Goal: Task Accomplishment & Management: Use online tool/utility

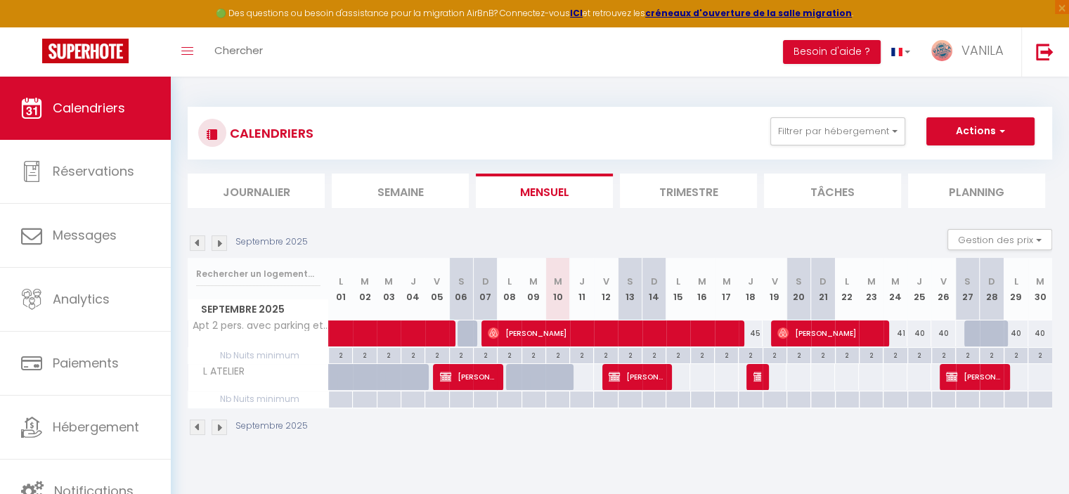
click at [200, 240] on img at bounding box center [197, 242] width 15 height 15
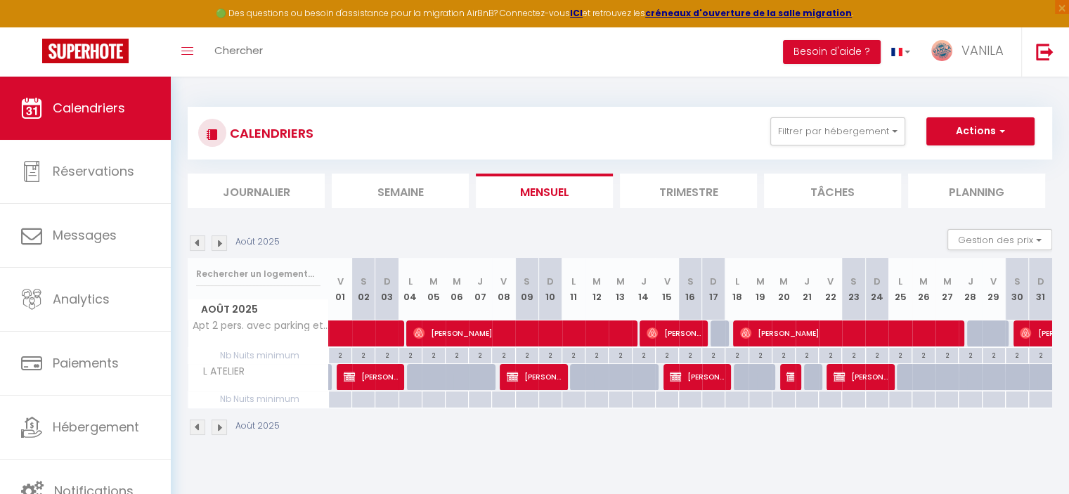
click at [200, 240] on img at bounding box center [197, 242] width 15 height 15
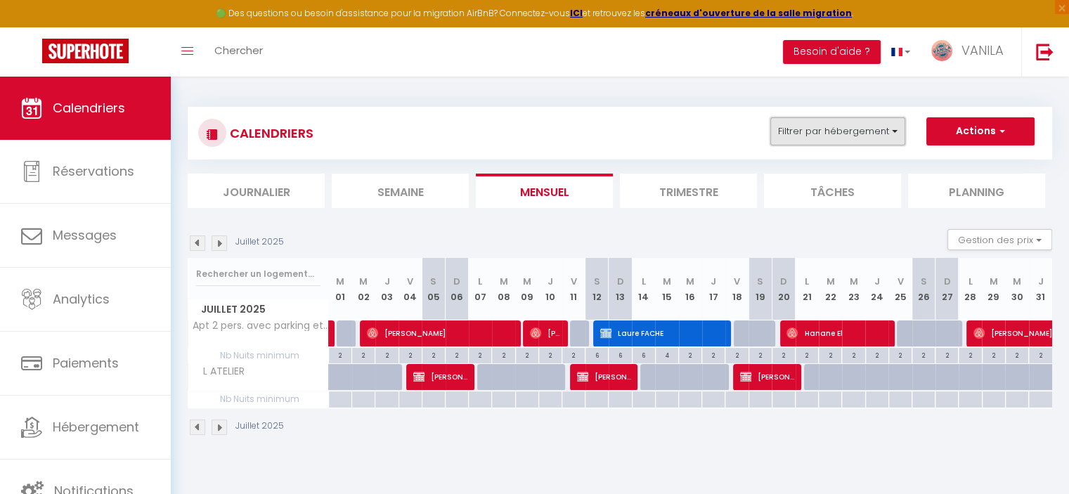
click at [824, 132] on button "Filtrer par hébergement" at bounding box center [837, 131] width 135 height 28
click at [824, 135] on button "Filtrer par hébergement" at bounding box center [837, 131] width 135 height 28
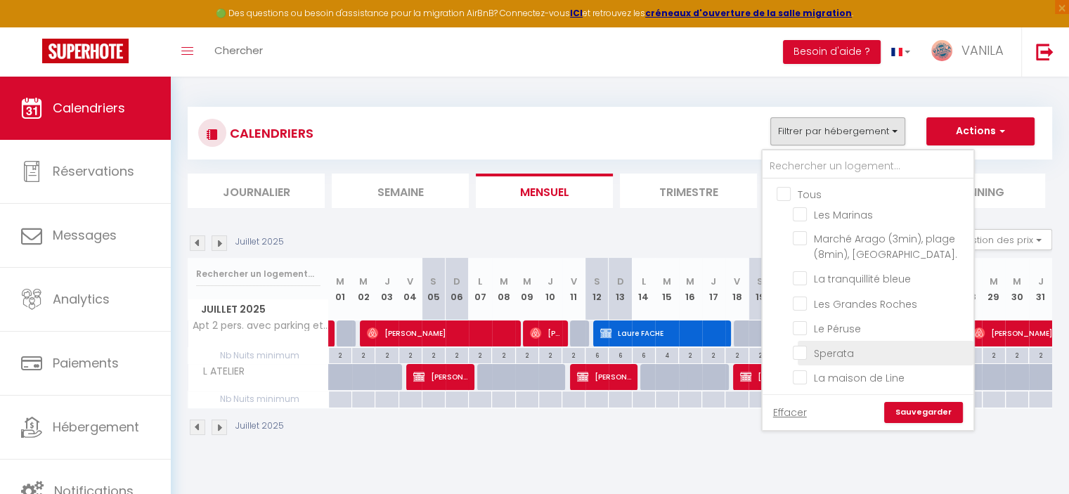
click at [798, 349] on input "Sperata" at bounding box center [881, 352] width 176 height 14
checkbox input "false"
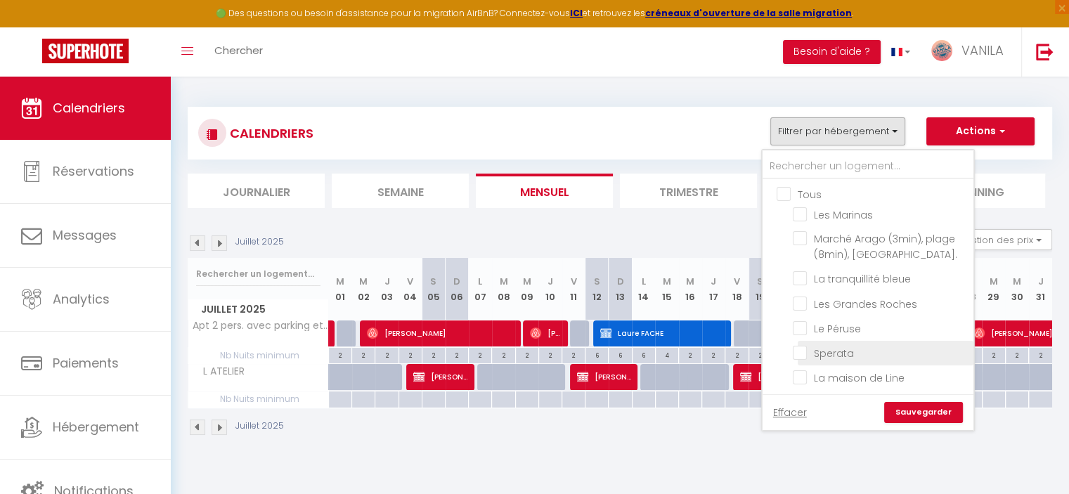
checkbox input "false"
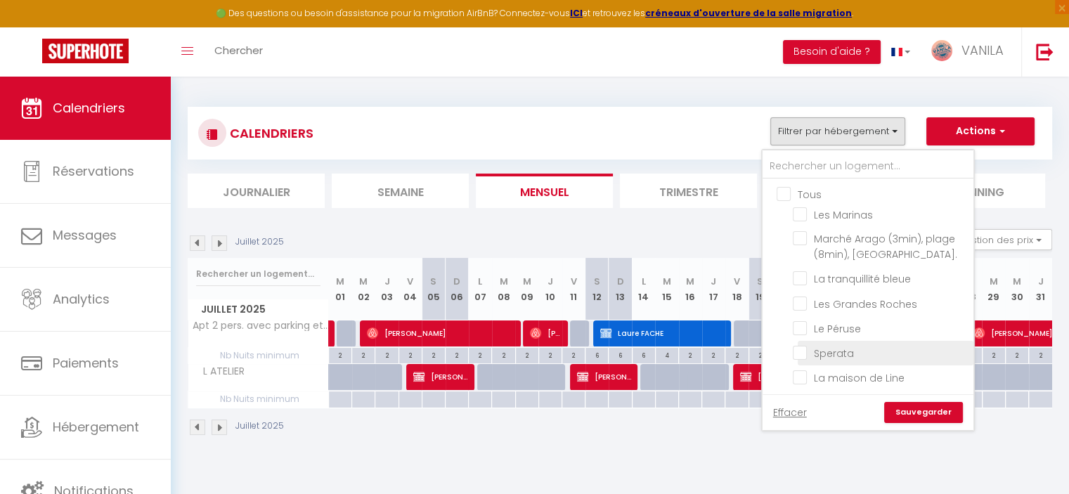
checkbox input "false"
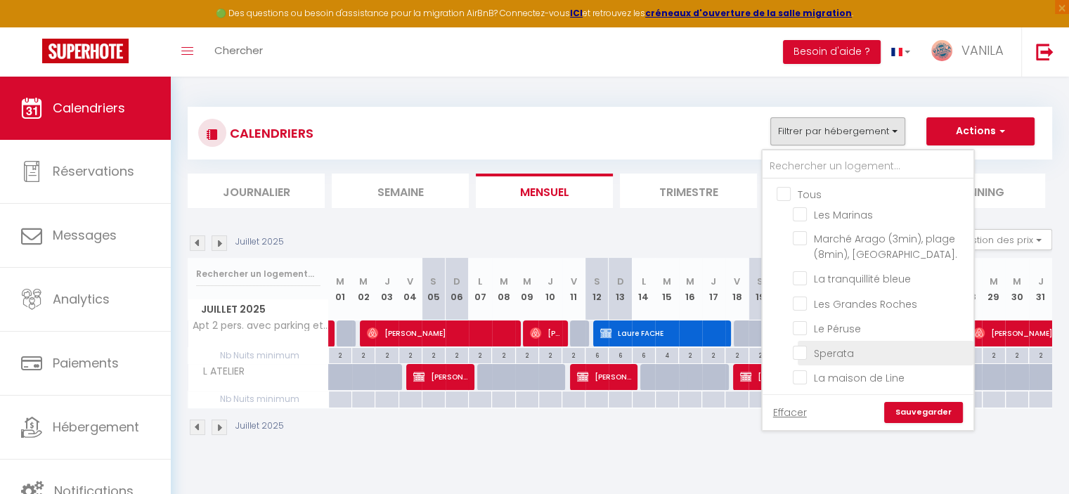
checkbox input "false"
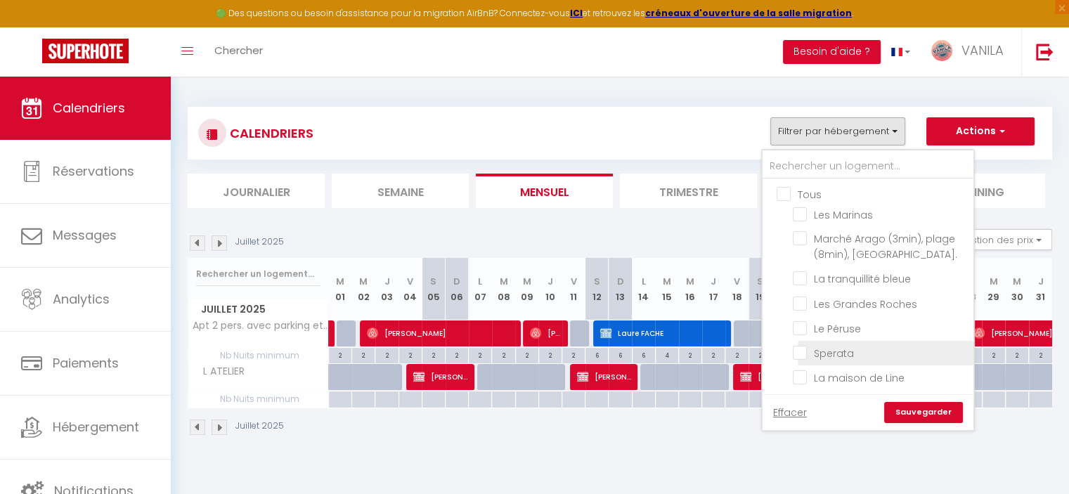
checkbox input "false"
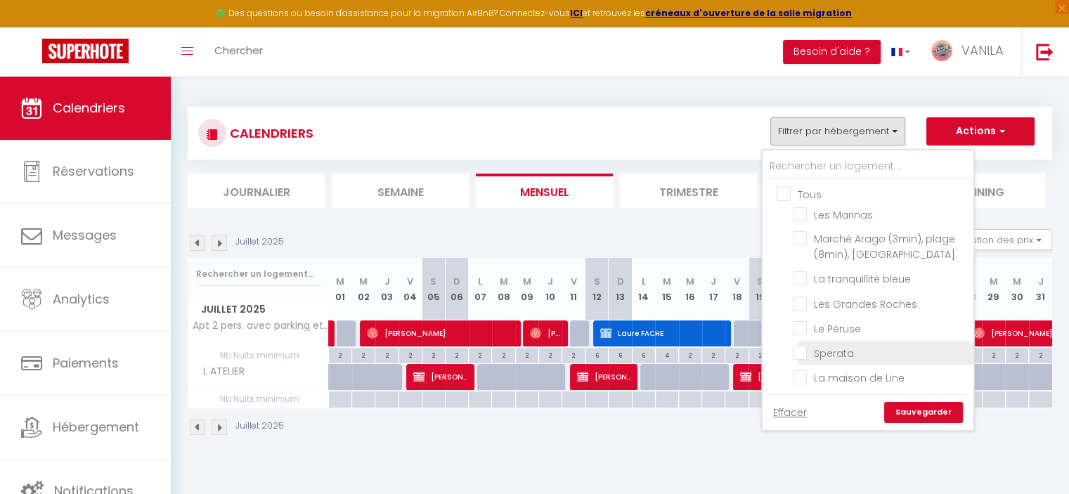
checkbox input "false"
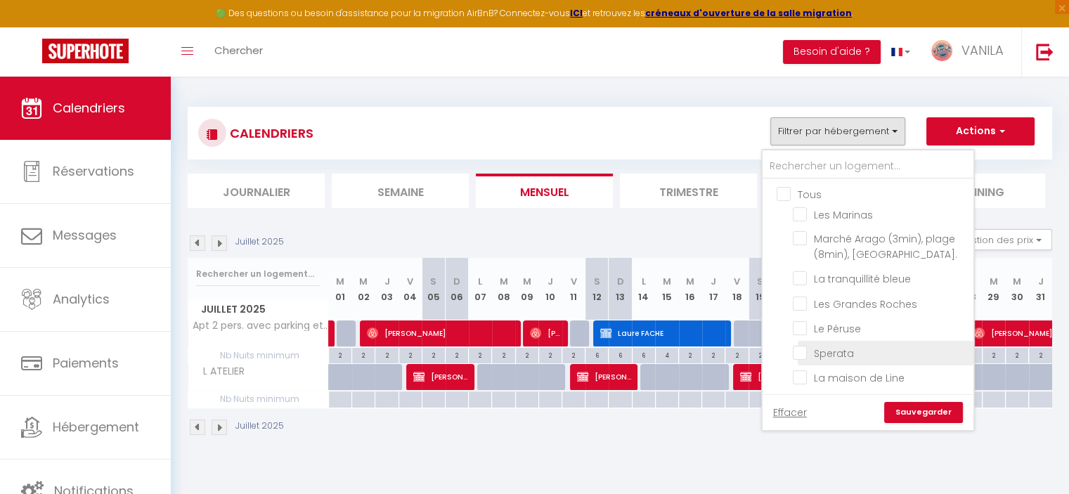
checkbox input "false"
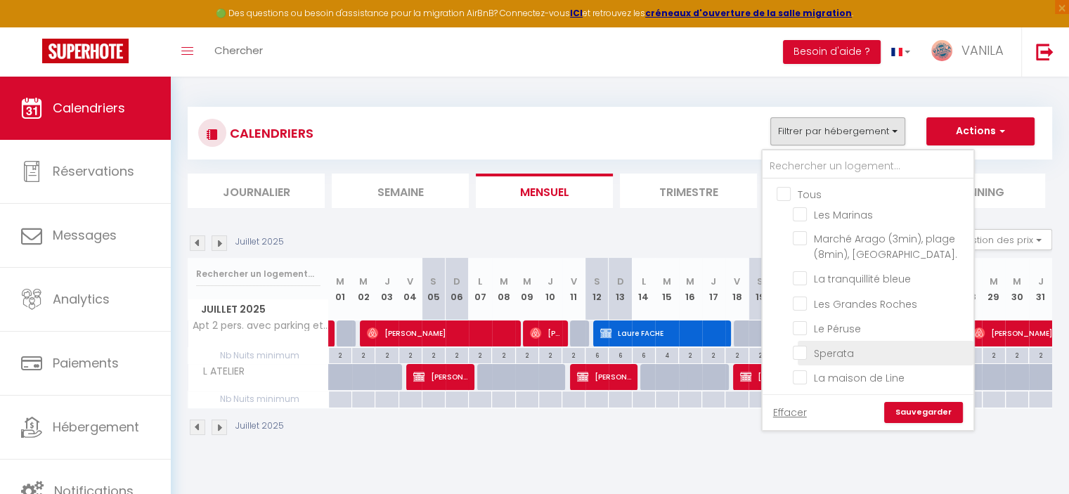
checkbox input "false"
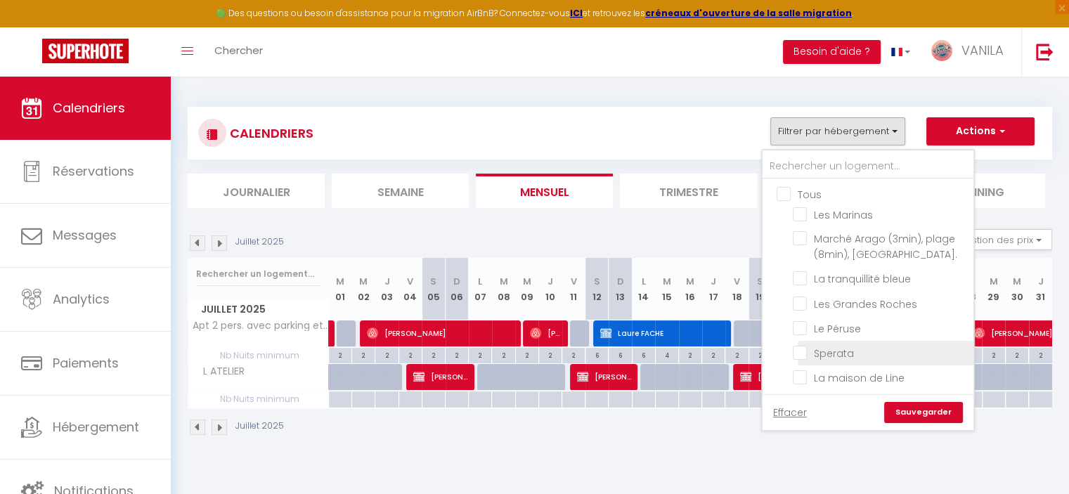
checkbox input "false"
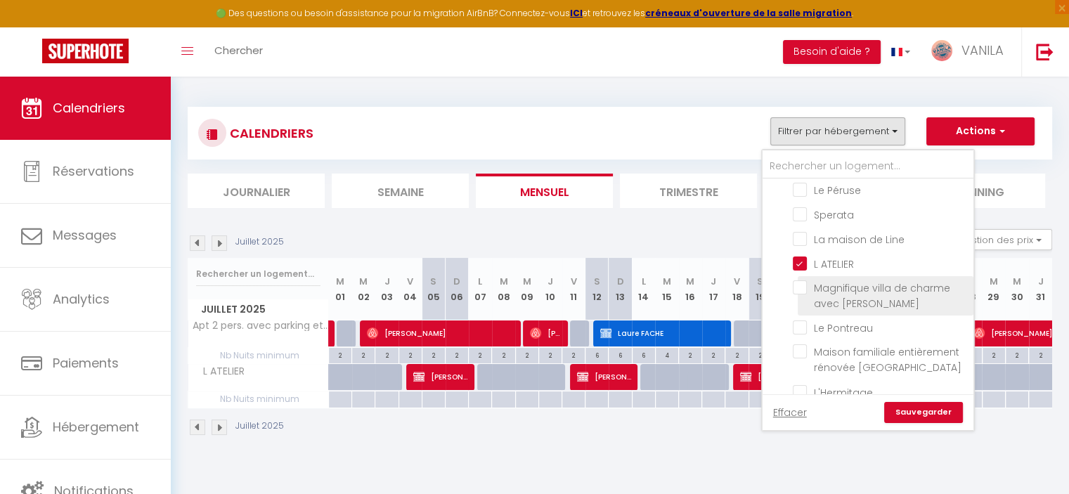
scroll to position [141, 0]
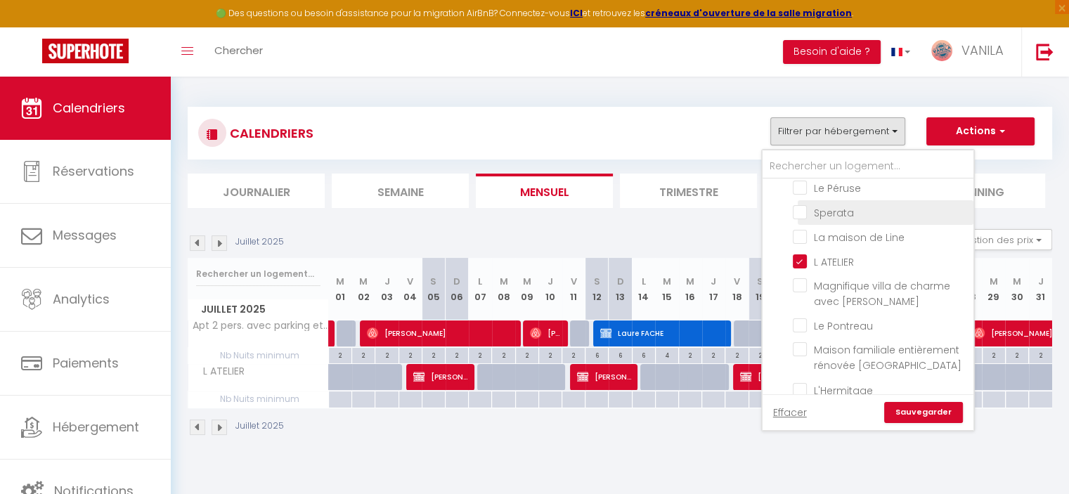
click at [804, 212] on input "Sperata" at bounding box center [881, 211] width 176 height 14
checkbox input "true"
checkbox input "false"
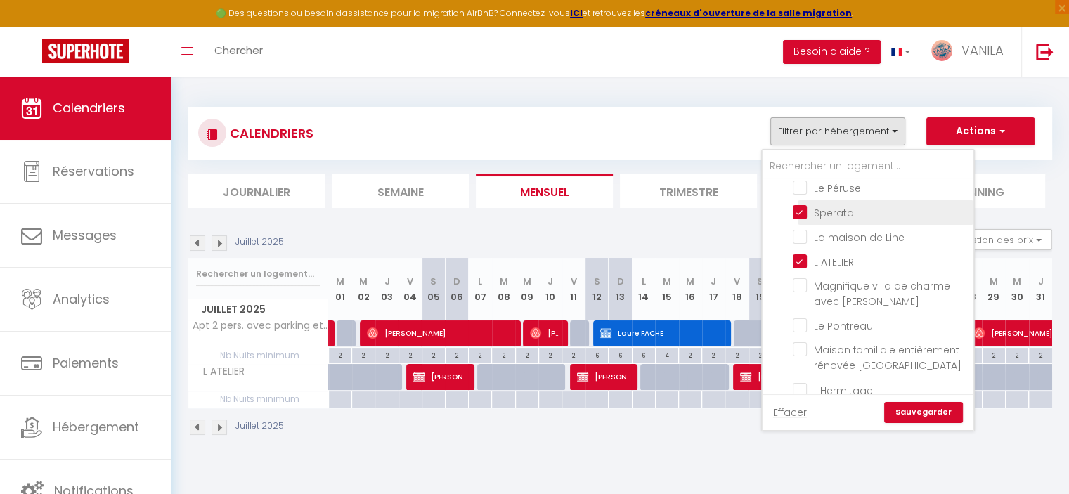
checkbox input "false"
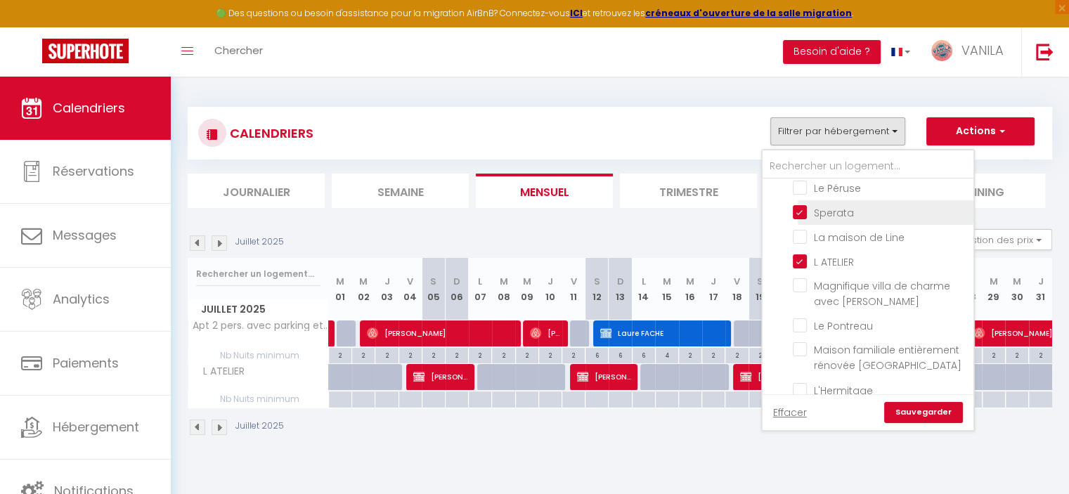
checkbox input "false"
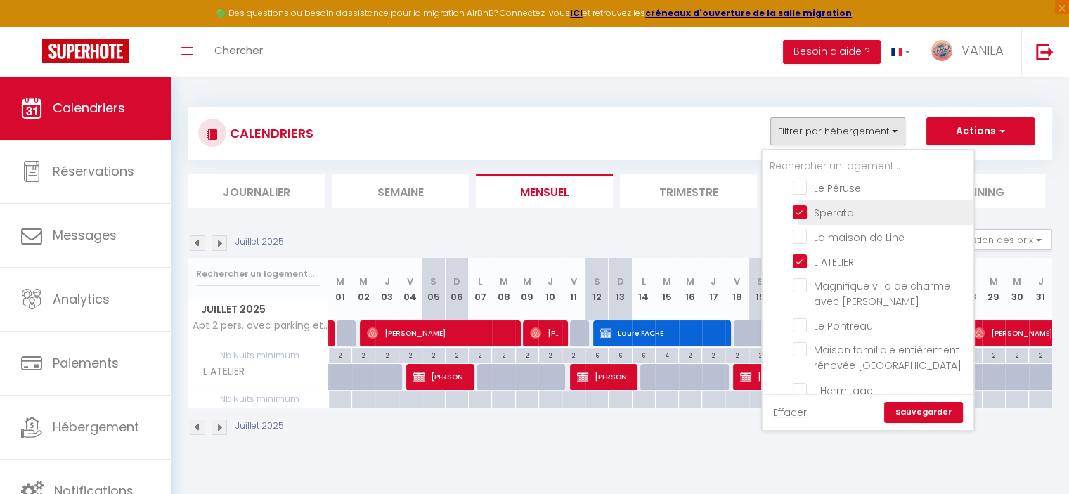
checkbox input "false"
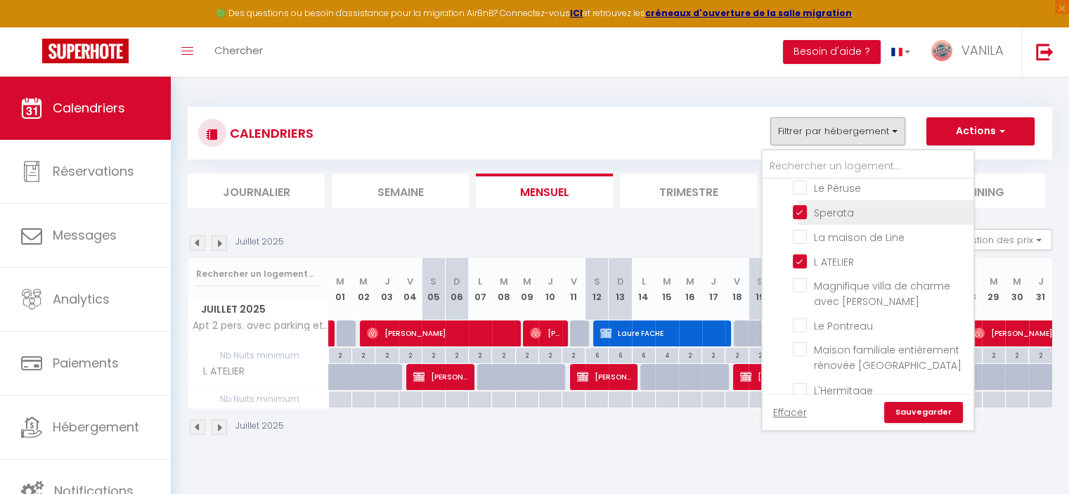
checkbox input "false"
click at [806, 264] on input "L ATELIER" at bounding box center [881, 261] width 176 height 14
checkbox input "false"
click at [921, 411] on link "Sauvegarder" at bounding box center [923, 412] width 79 height 21
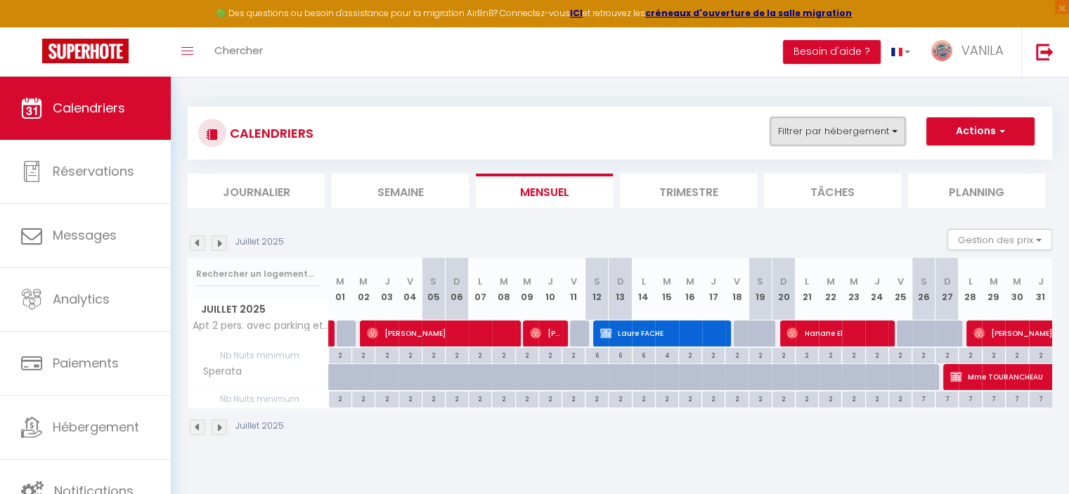
click at [815, 124] on button "Filtrer par hébergement" at bounding box center [837, 131] width 135 height 28
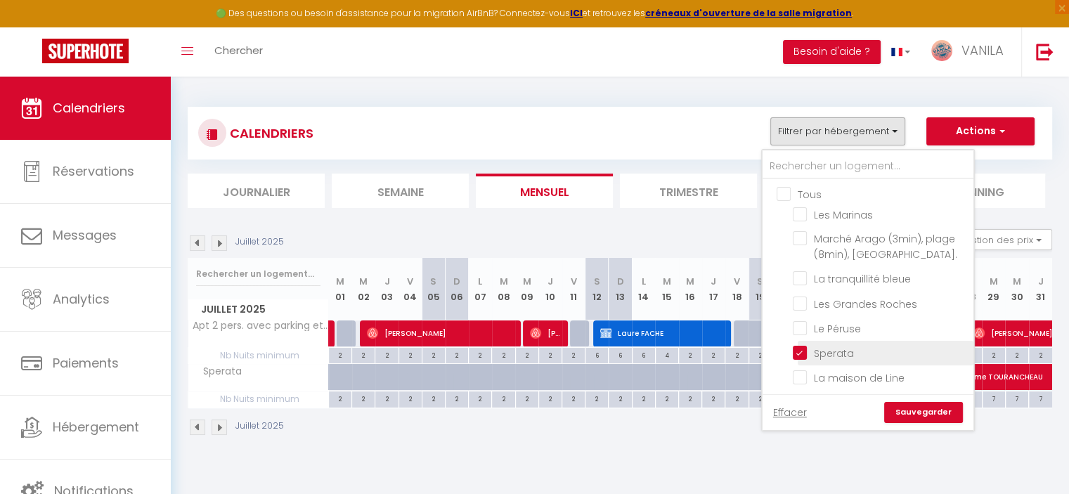
click at [801, 349] on input "Sperata" at bounding box center [881, 352] width 176 height 14
checkbox input "false"
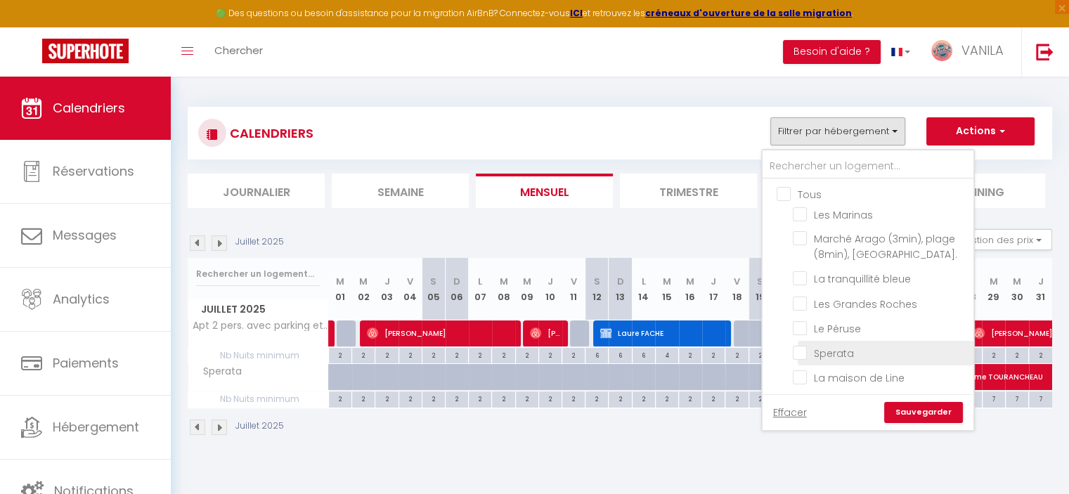
checkbox input "false"
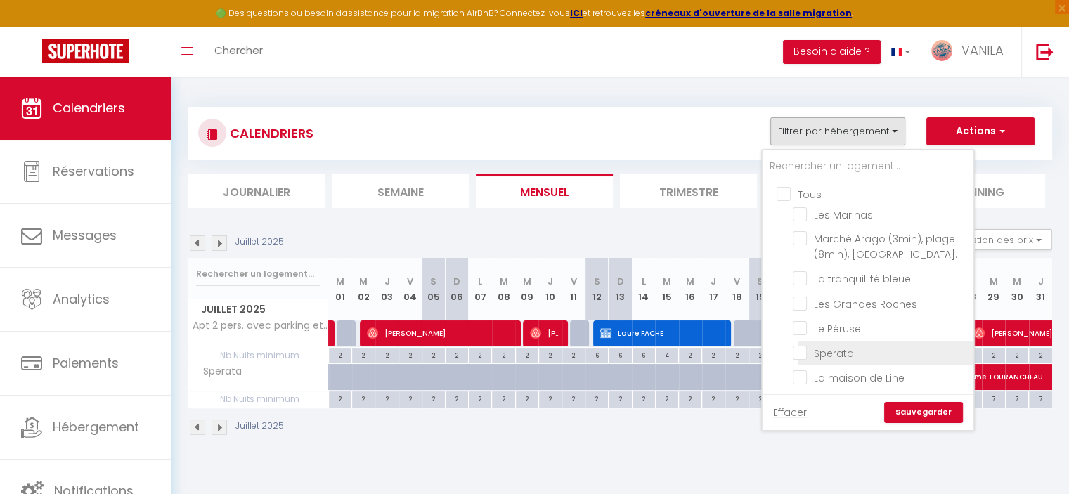
checkbox input "false"
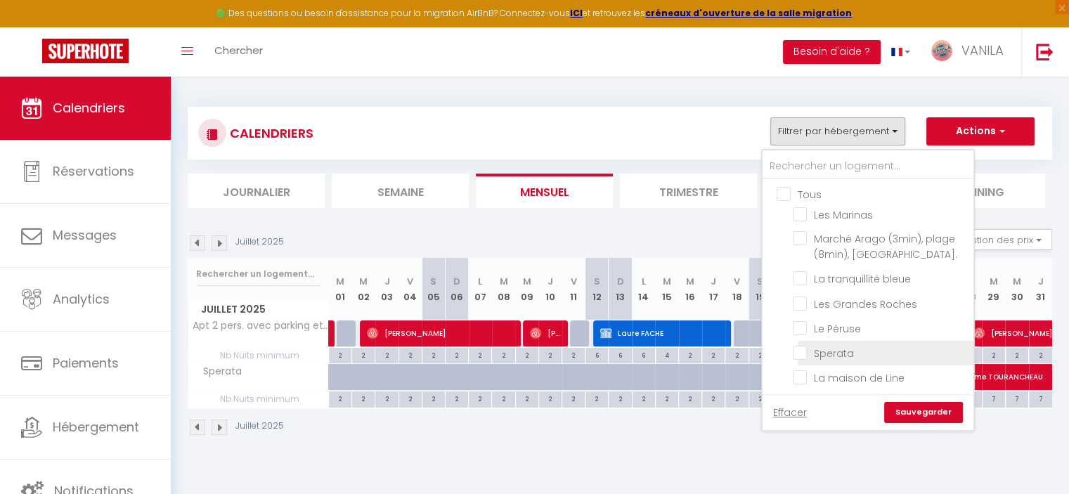
checkbox input "false"
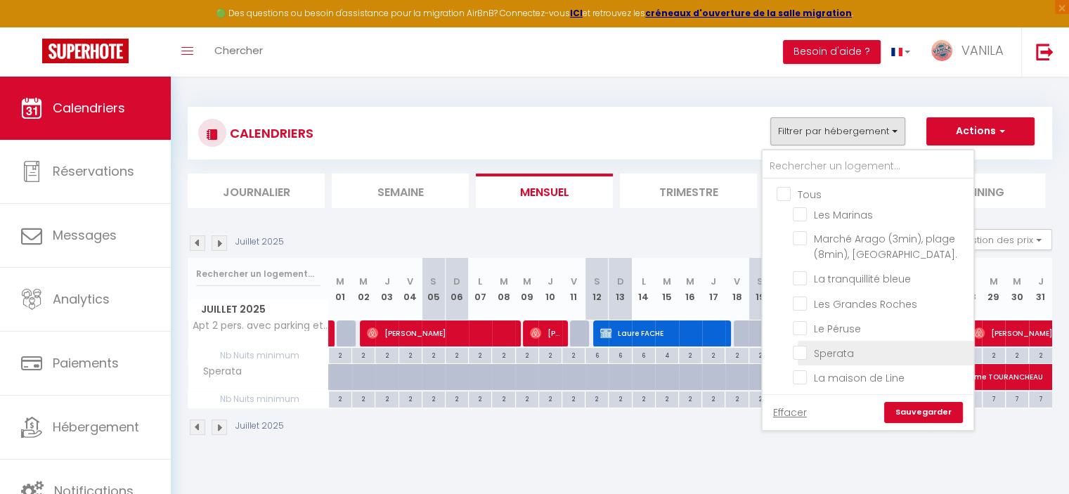
checkbox input "false"
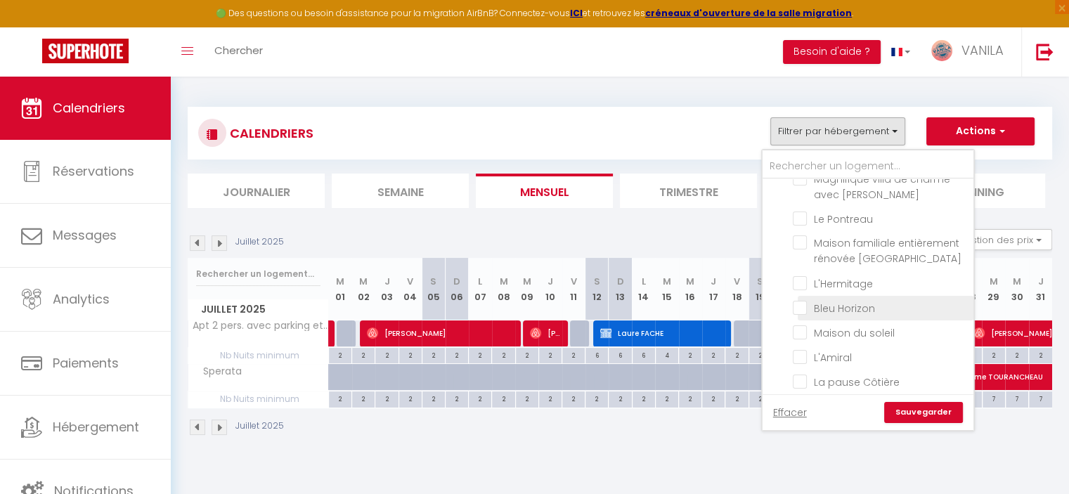
scroll to position [281, 0]
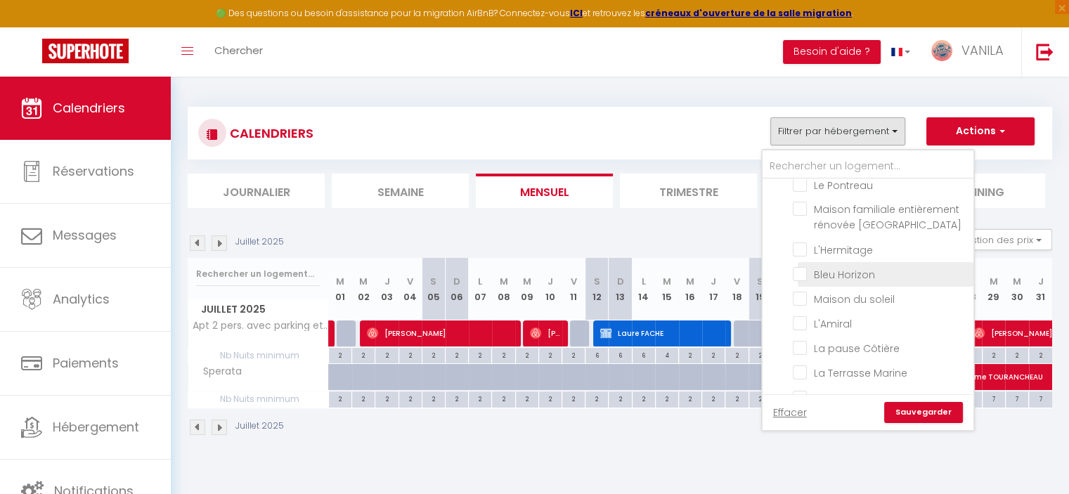
click at [803, 268] on input "Bleu Horizon" at bounding box center [881, 273] width 176 height 14
checkbox input "true"
checkbox input "false"
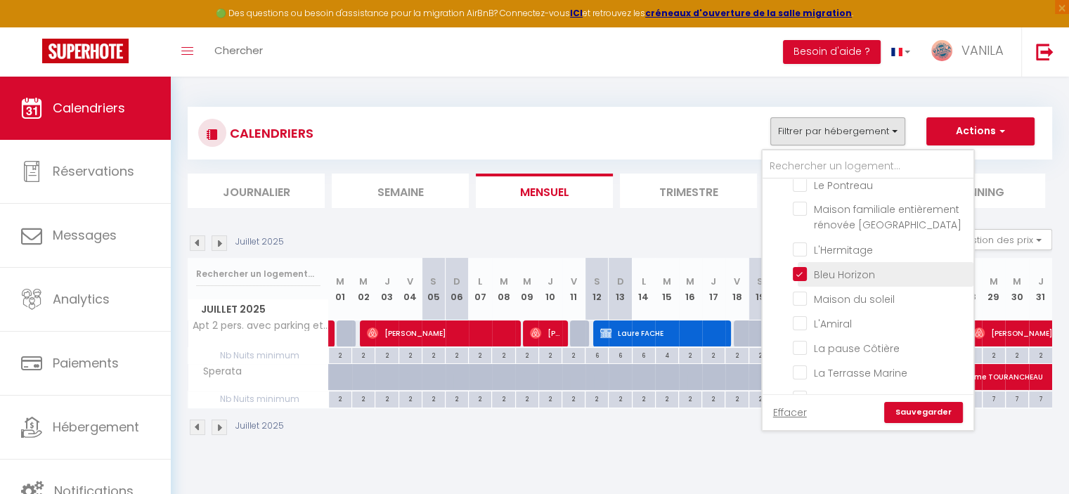
checkbox input "false"
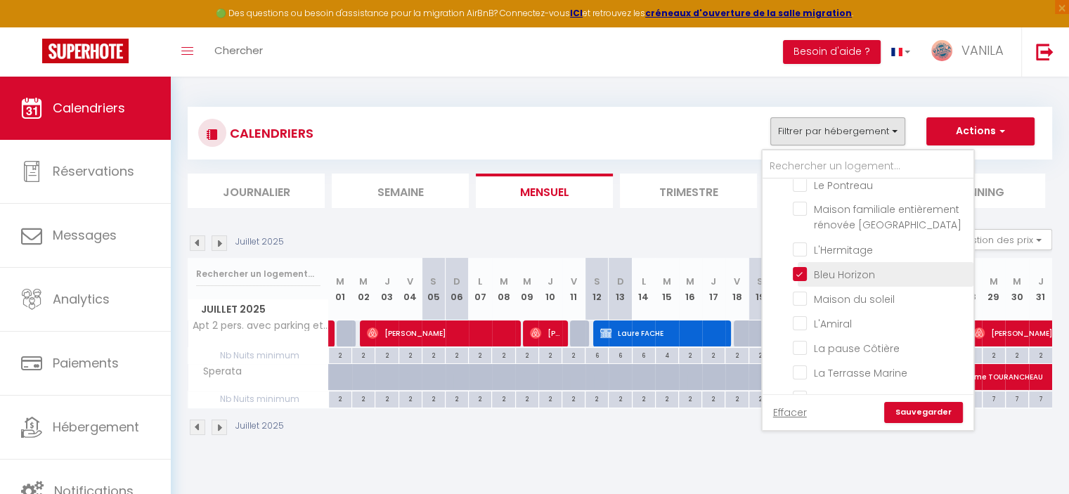
checkbox input "false"
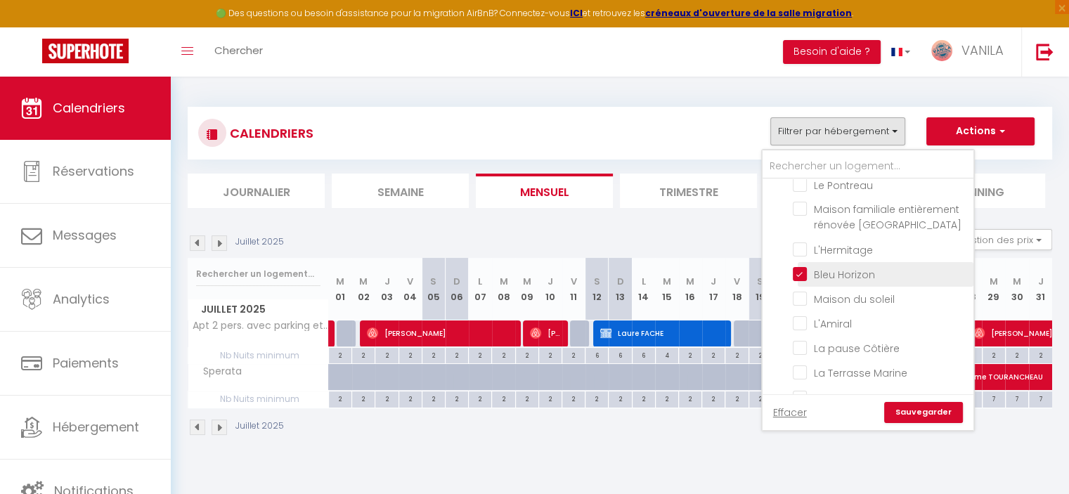
checkbox input "false"
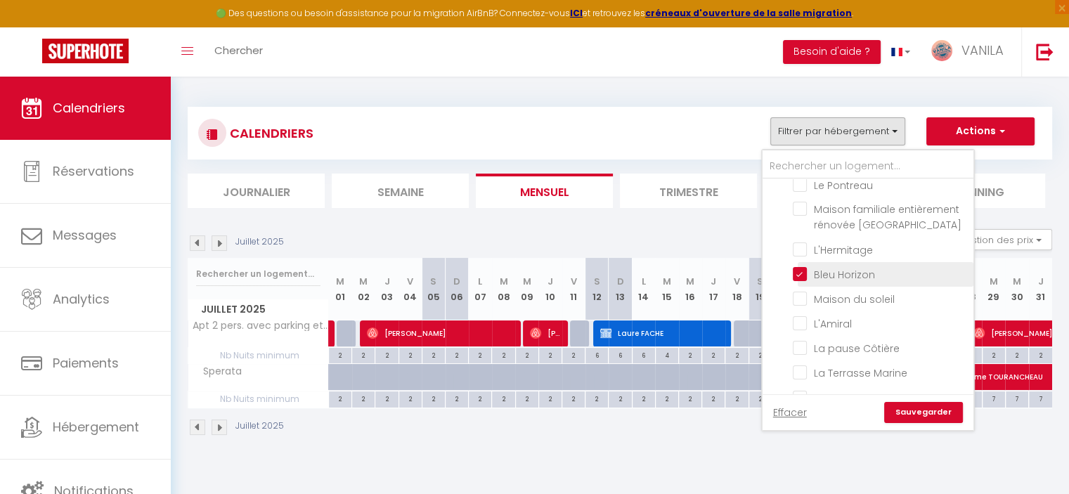
click at [803, 268] on input "Bleu Horizon" at bounding box center [881, 273] width 176 height 14
checkbox input "false"
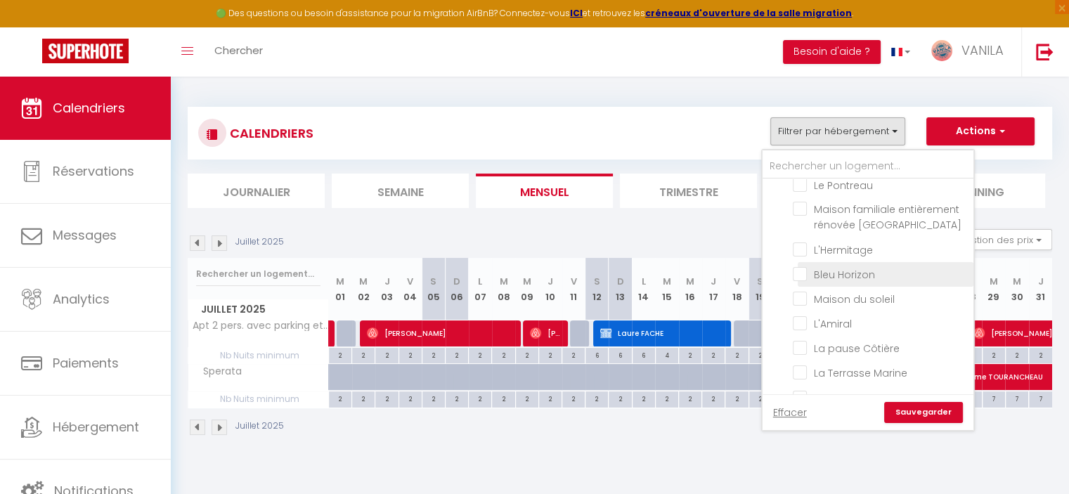
checkbox input "false"
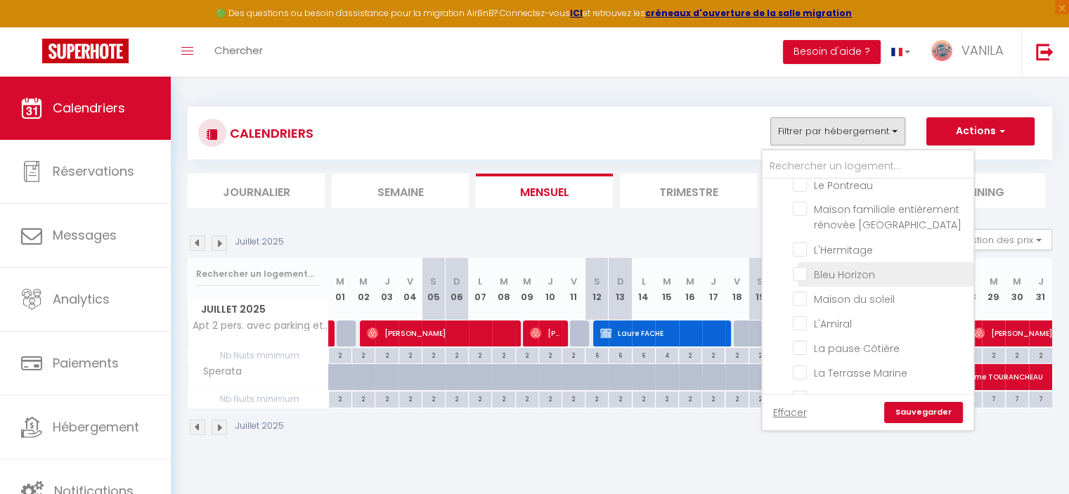
checkbox input "false"
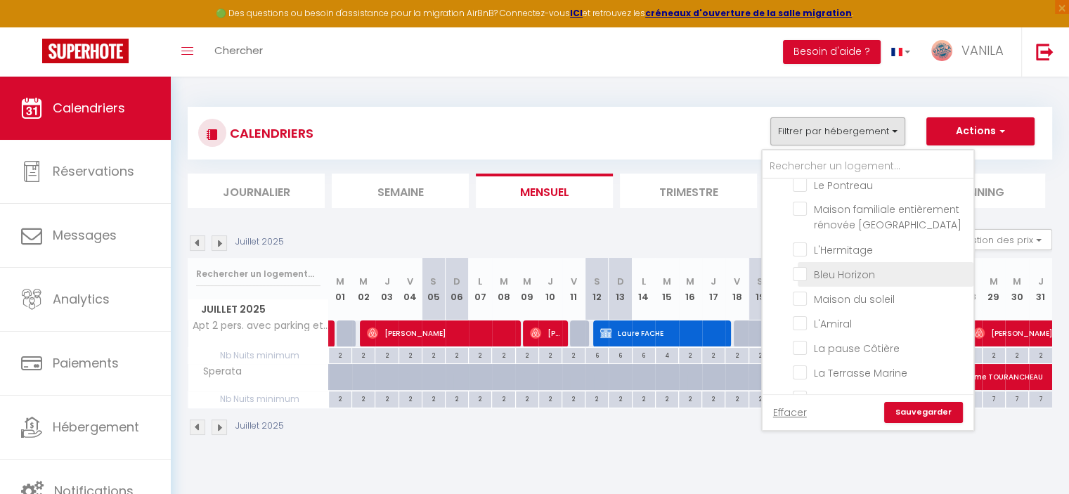
checkbox input "false"
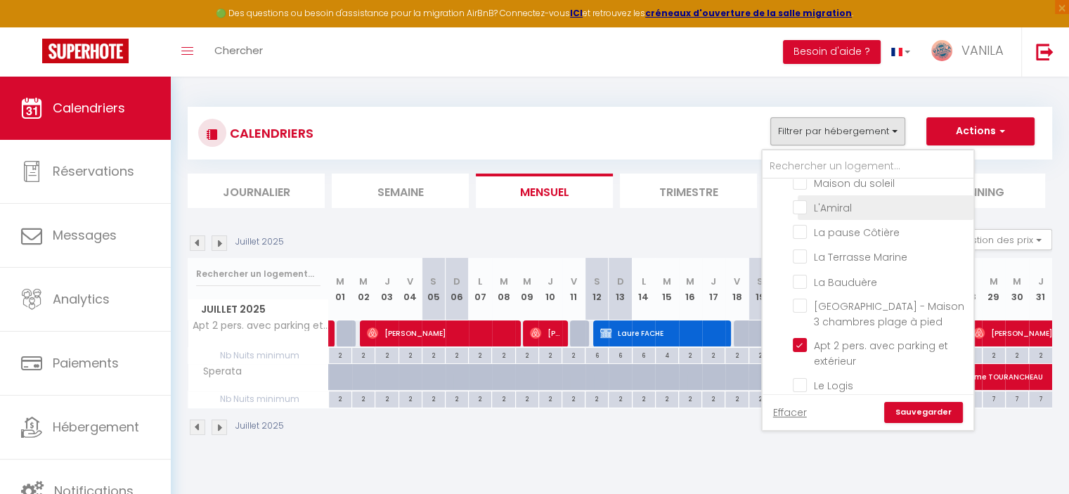
scroll to position [421, 0]
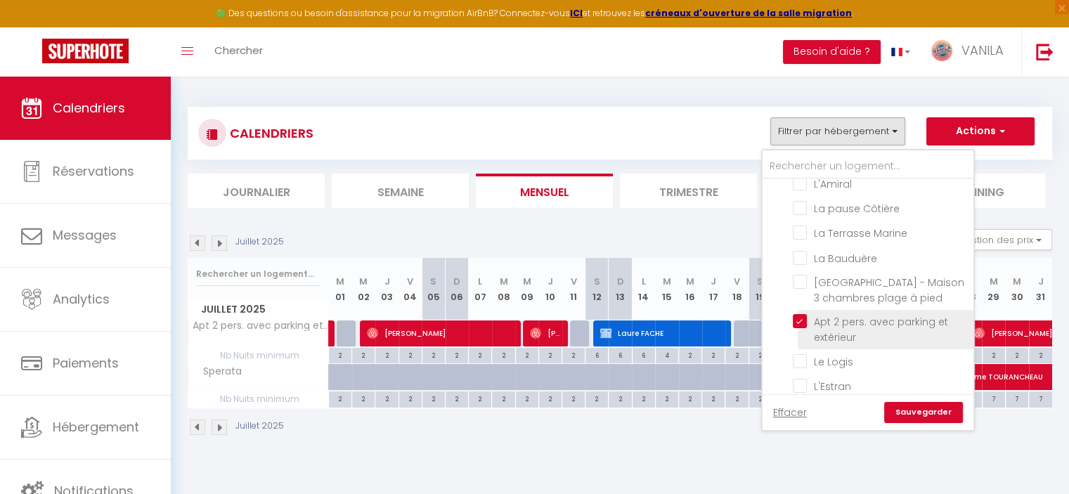
click at [800, 314] on input "Apt 2 pers. avec parking et extérieur" at bounding box center [881, 321] width 176 height 14
checkbox input "false"
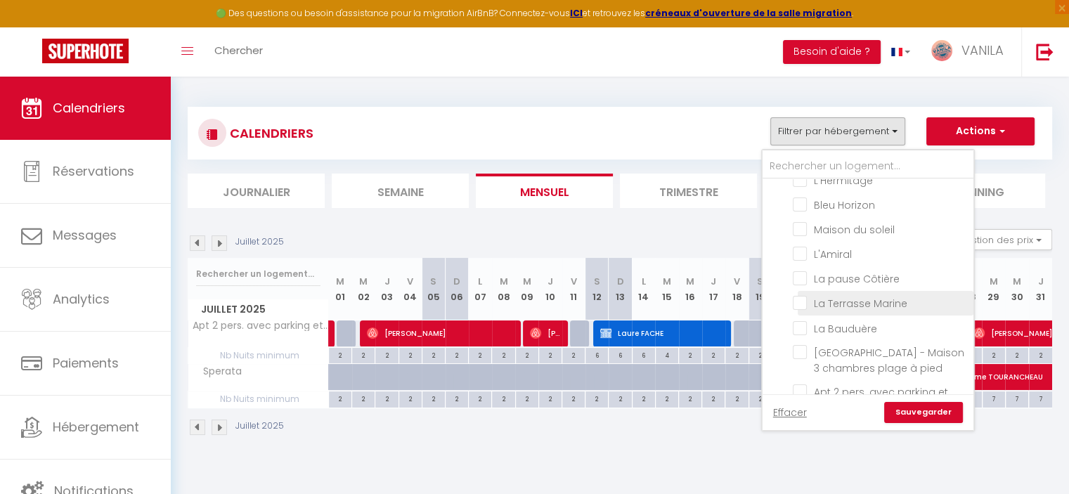
click at [804, 295] on input "La Terrasse Marine" at bounding box center [881, 302] width 176 height 14
checkbox input "true"
checkbox input "false"
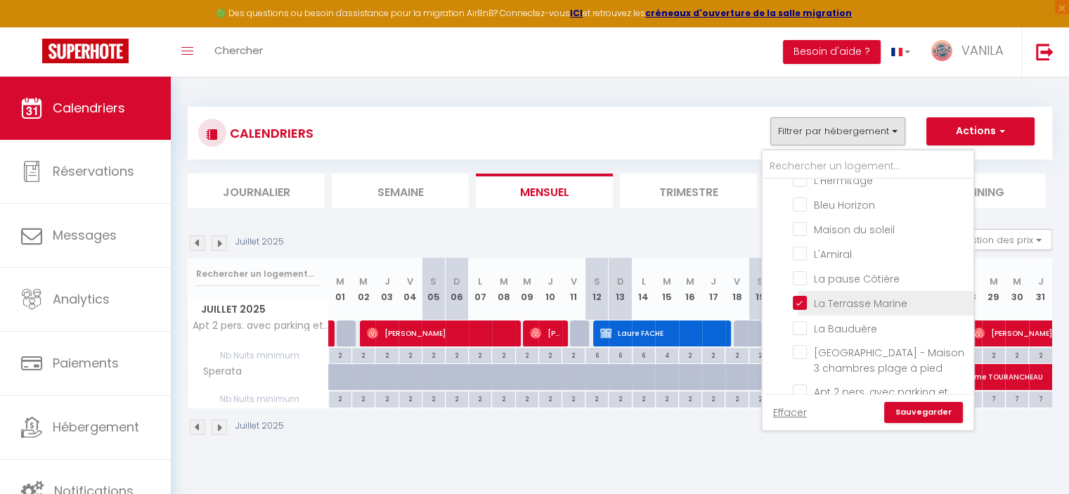
checkbox input "false"
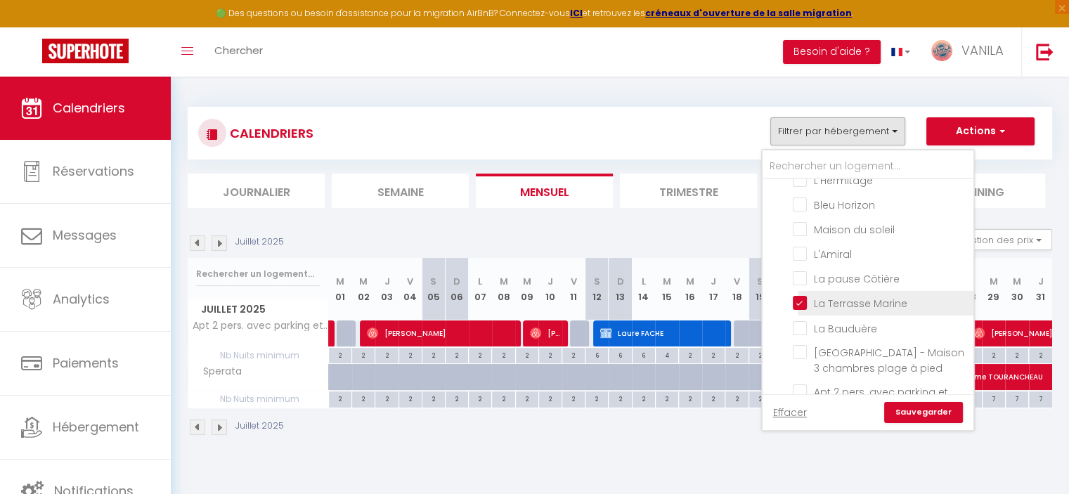
checkbox input "false"
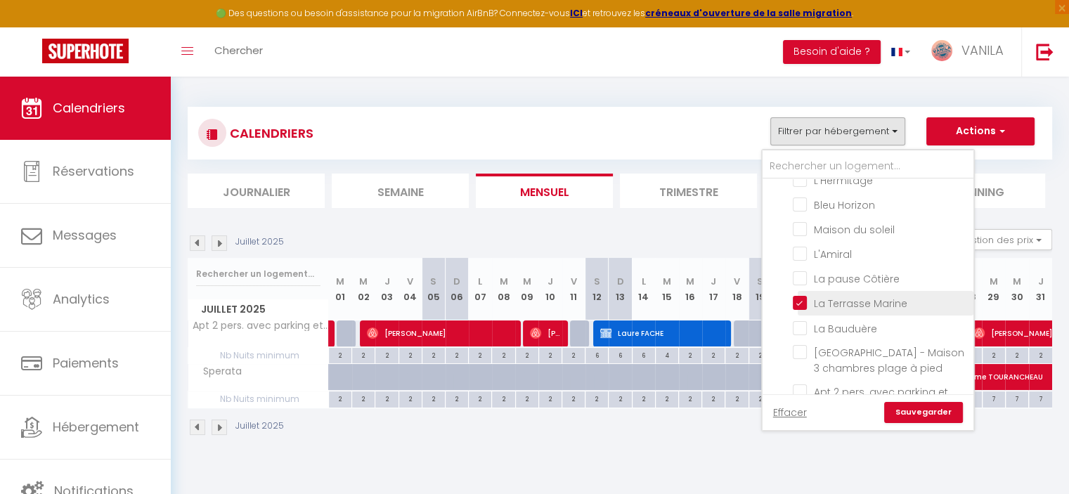
checkbox input "false"
click at [918, 410] on link "Sauvegarder" at bounding box center [923, 412] width 79 height 21
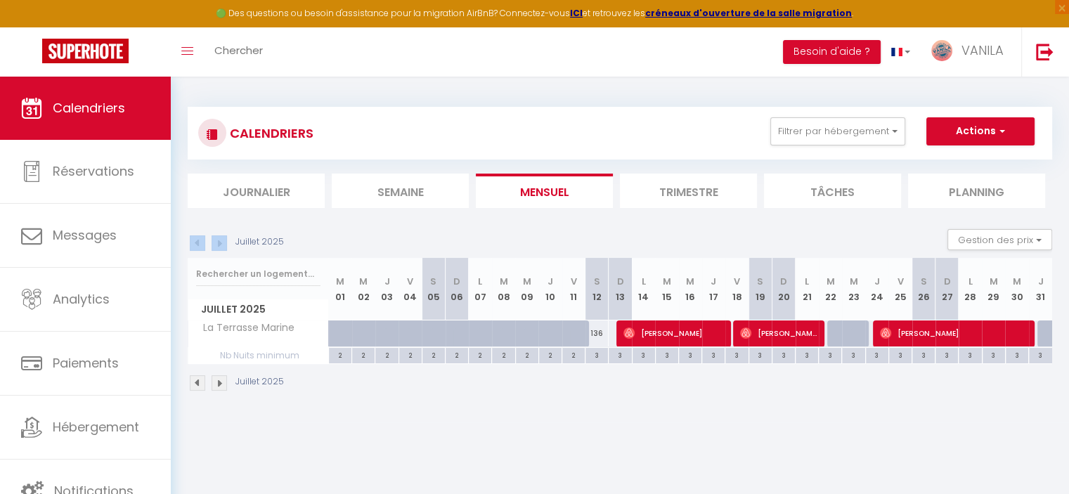
click at [226, 240] on div "Juillet 2025" at bounding box center [238, 242] width 100 height 15
click at [223, 241] on img at bounding box center [219, 242] width 15 height 15
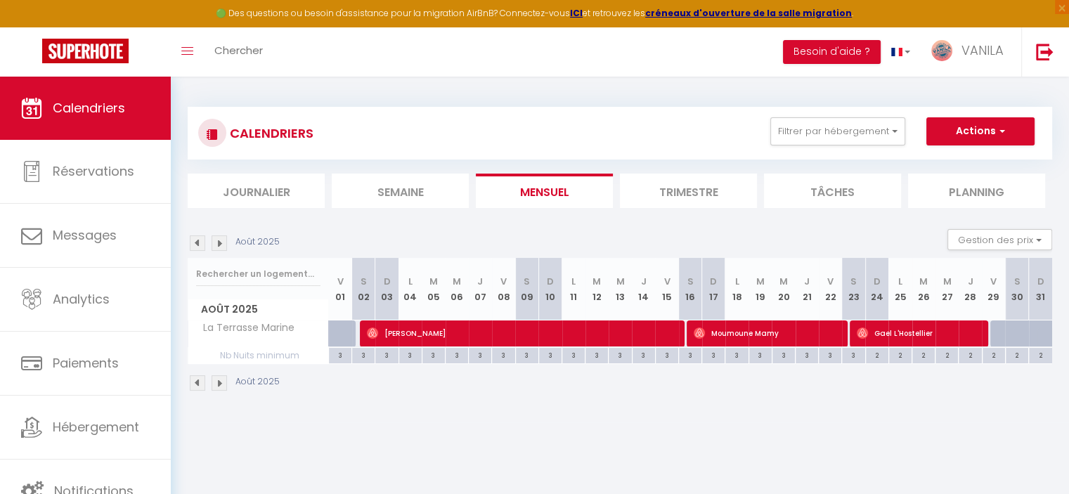
click at [195, 244] on img at bounding box center [197, 242] width 15 height 15
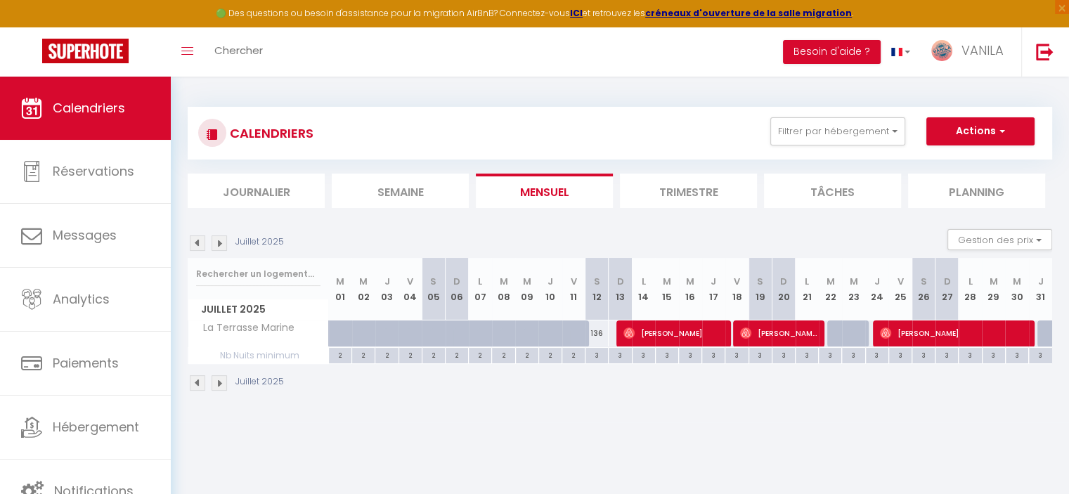
click at [195, 244] on img at bounding box center [197, 242] width 15 height 15
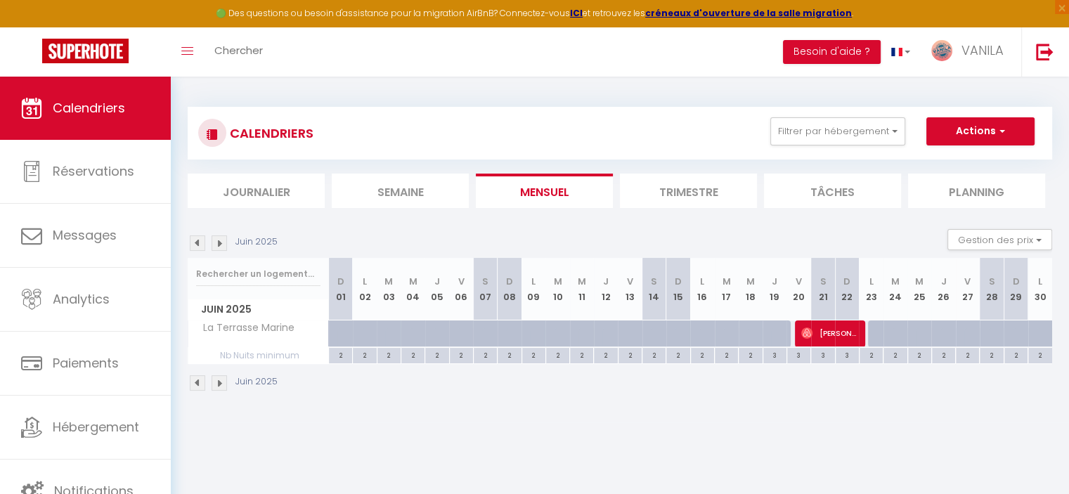
click at [216, 242] on img at bounding box center [219, 242] width 15 height 15
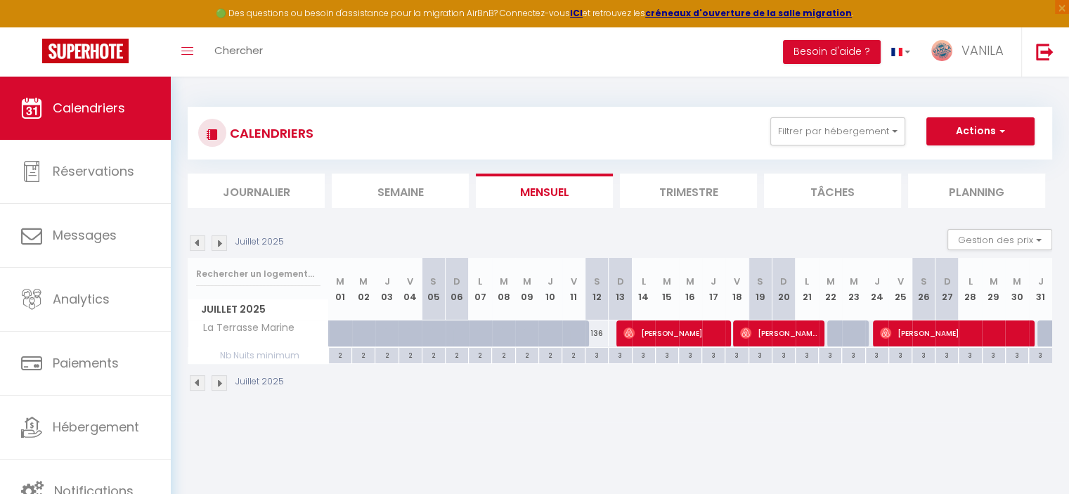
click at [200, 246] on img at bounding box center [197, 242] width 15 height 15
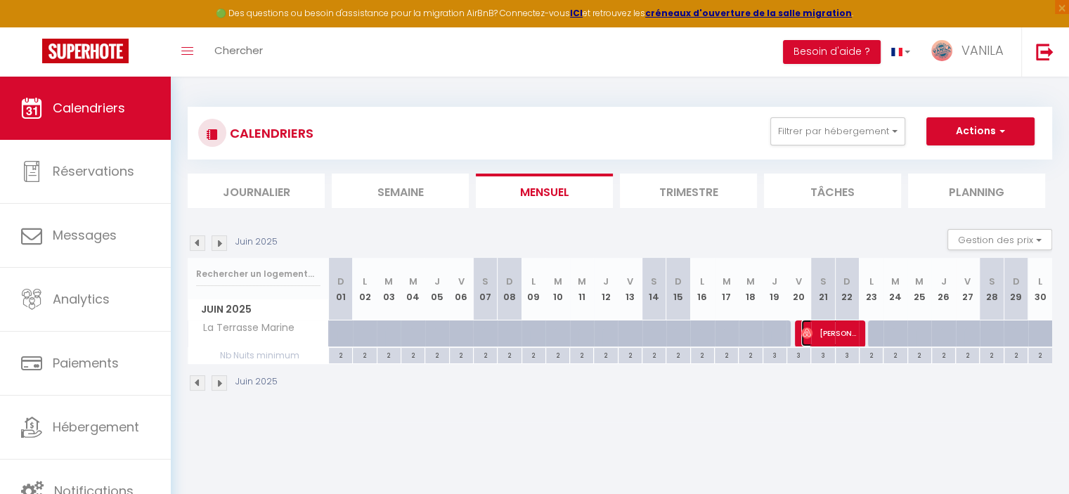
click at [829, 330] on span "[PERSON_NAME]" at bounding box center [829, 333] width 56 height 27
select select "OK"
select select "1"
select select "0"
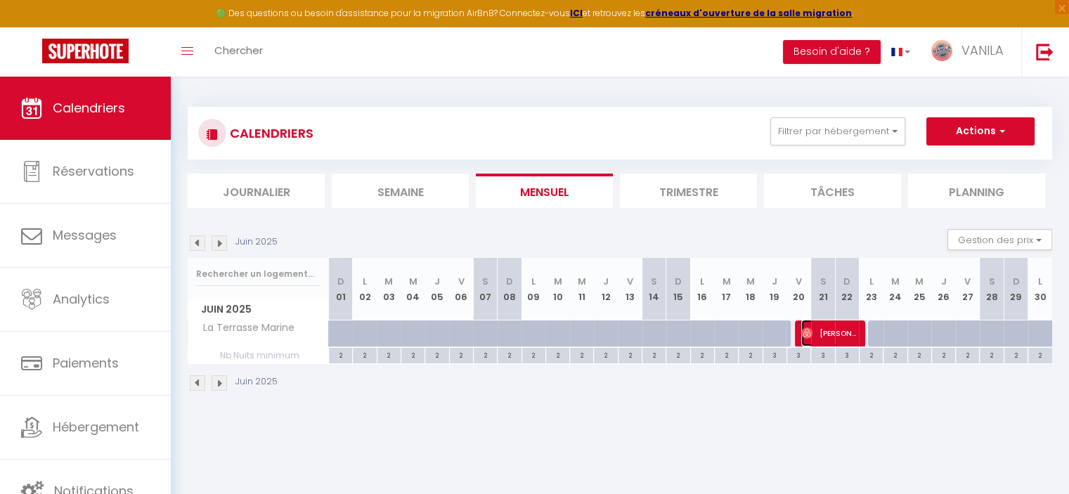
select select "1"
select select
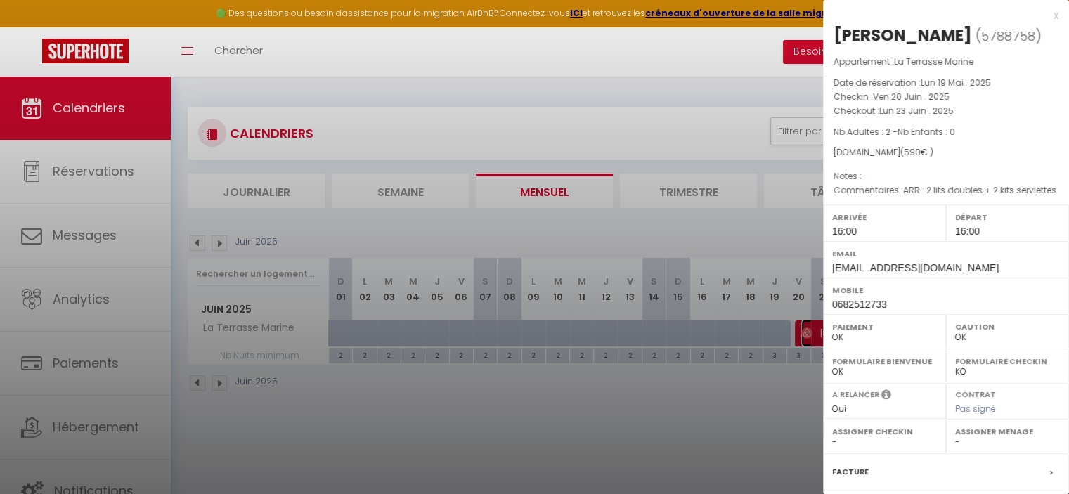
select select "31195"
click at [609, 460] on div at bounding box center [534, 247] width 1069 height 494
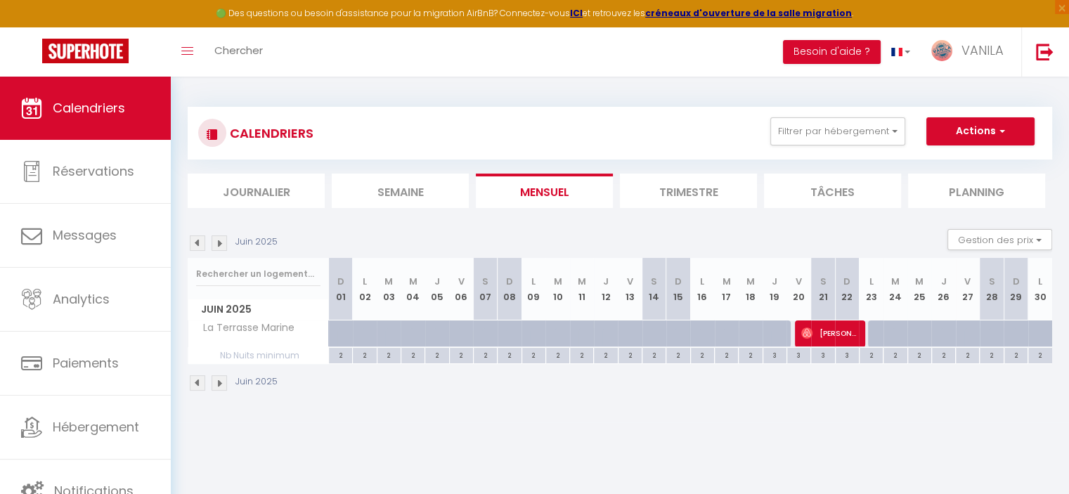
click at [216, 242] on img at bounding box center [219, 242] width 15 height 15
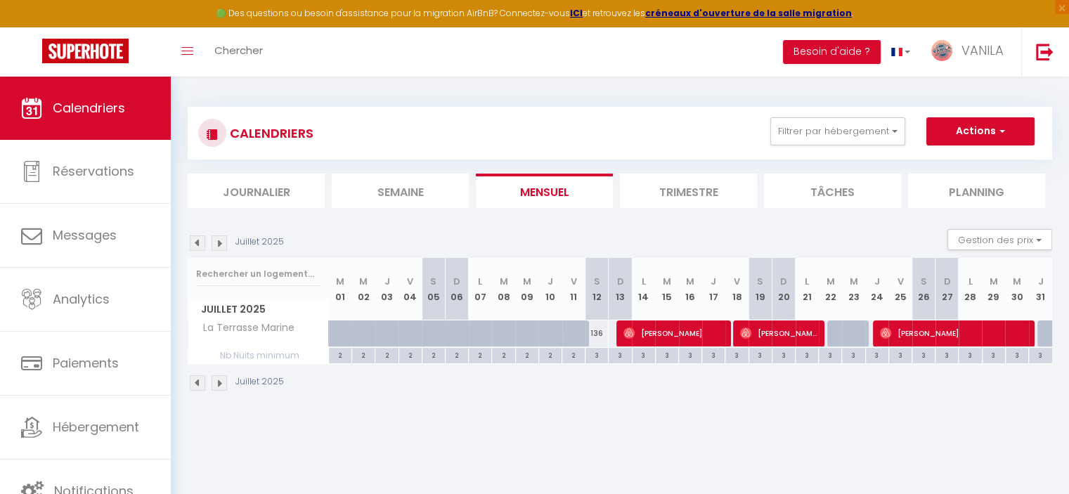
click at [216, 242] on img at bounding box center [219, 242] width 15 height 15
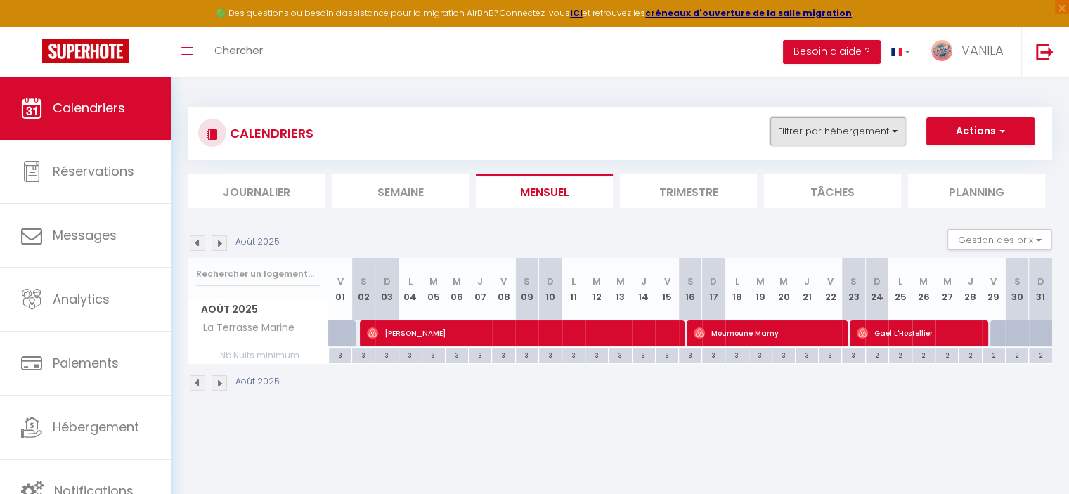
click at [819, 126] on button "Filtrer par hébergement" at bounding box center [837, 131] width 135 height 28
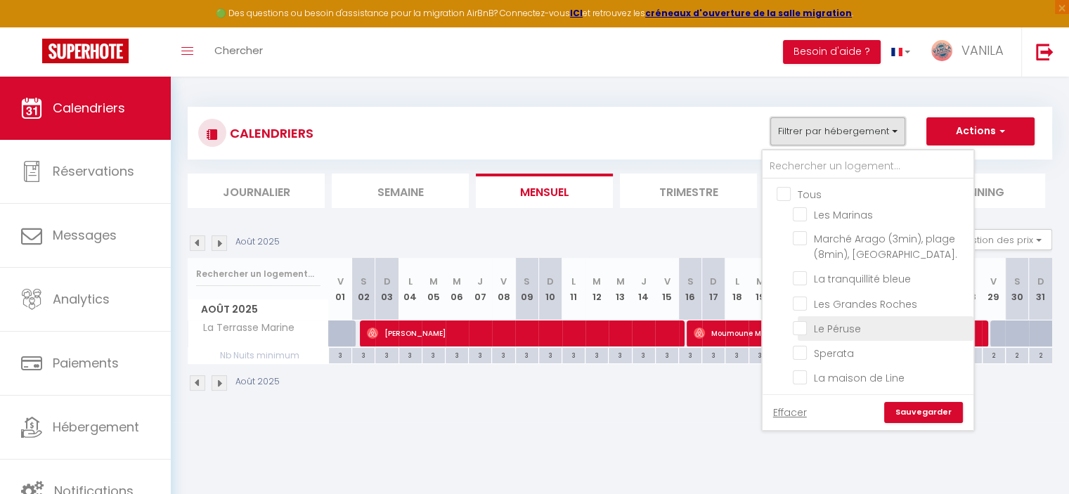
scroll to position [70, 0]
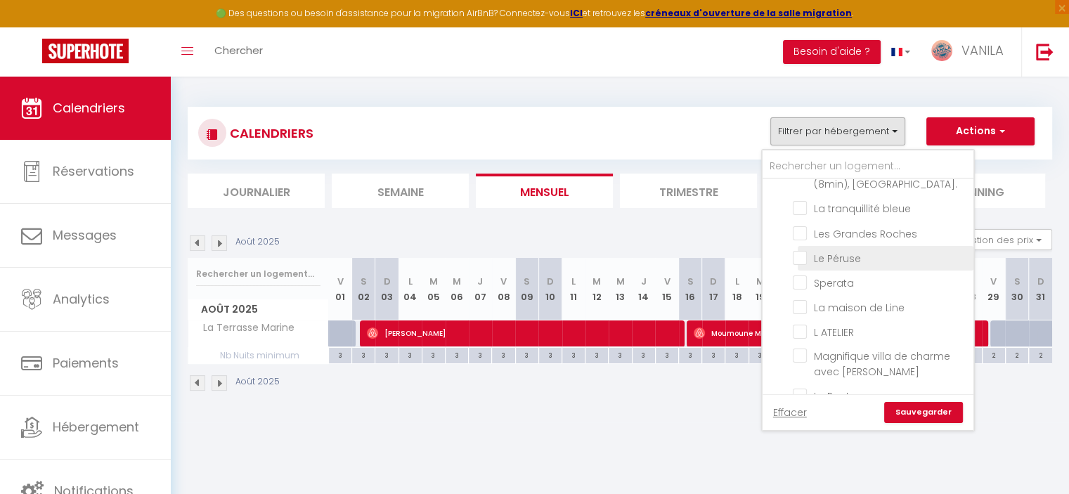
click at [807, 259] on input "Le Péruse" at bounding box center [881, 257] width 176 height 14
checkbox input "true"
checkbox input "false"
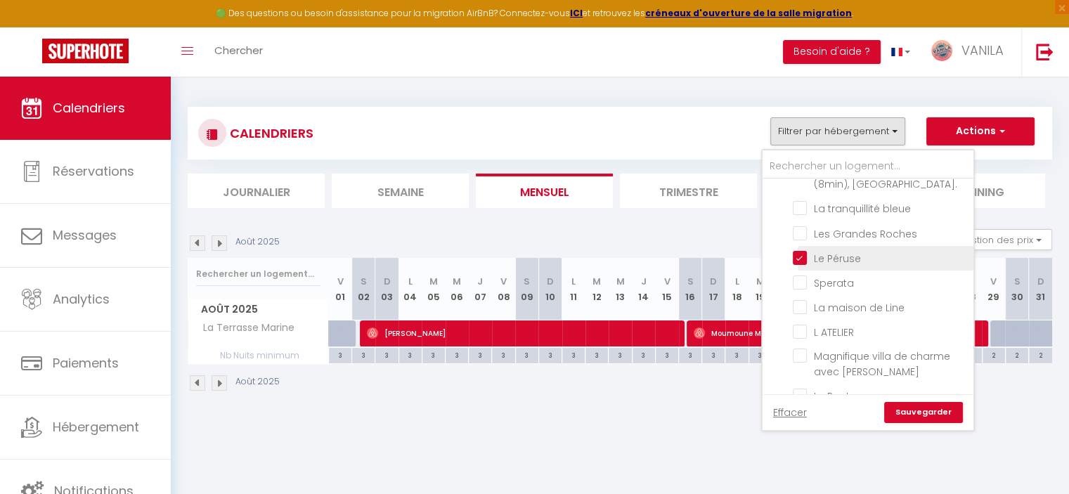
checkbox input "false"
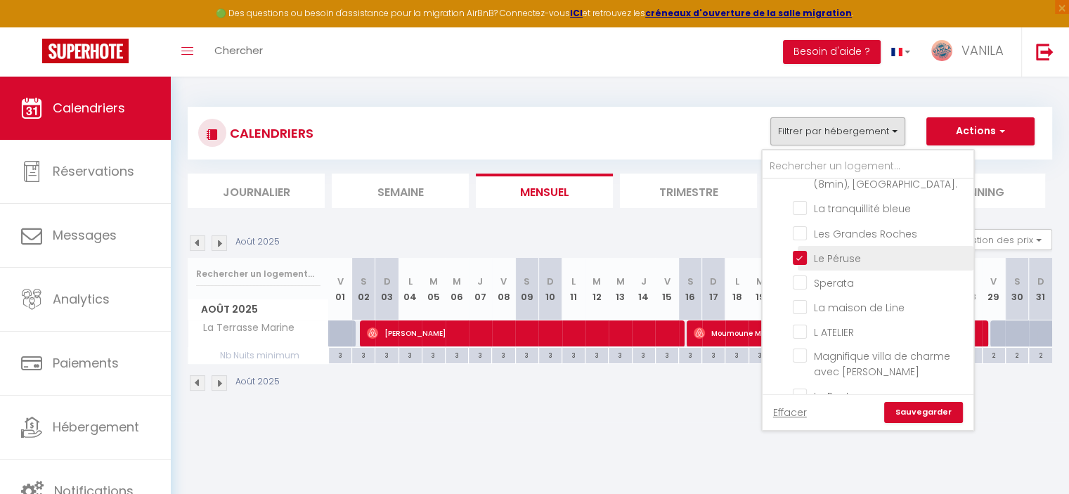
checkbox input "false"
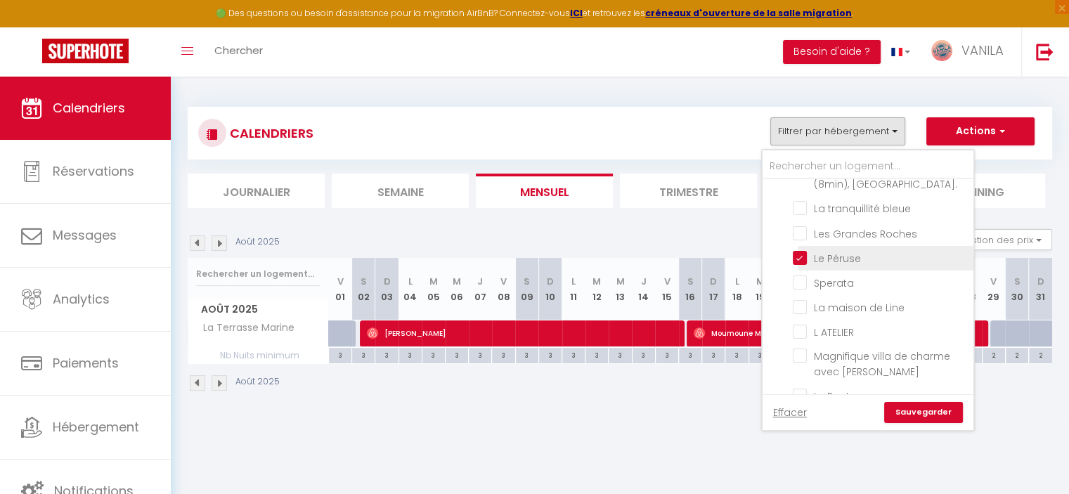
checkbox input "false"
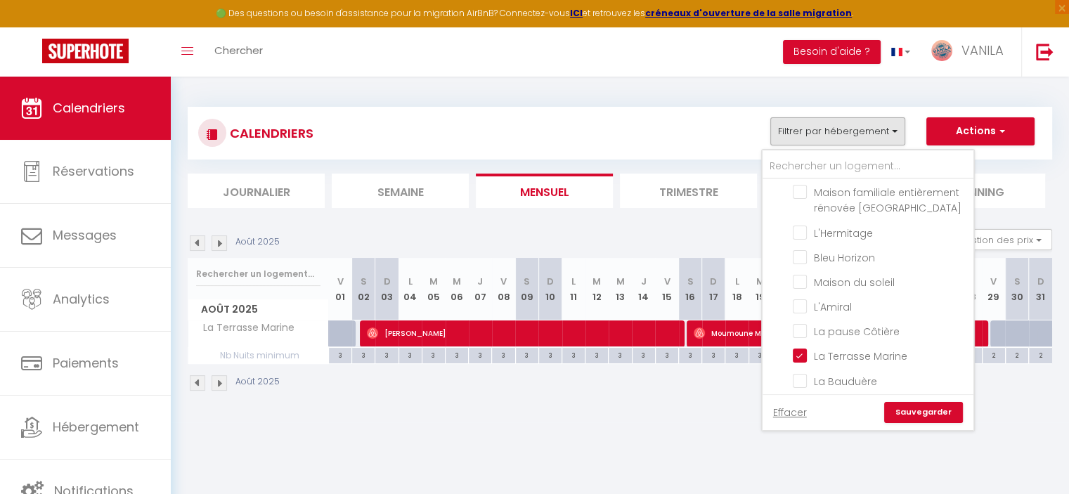
scroll to position [351, 0]
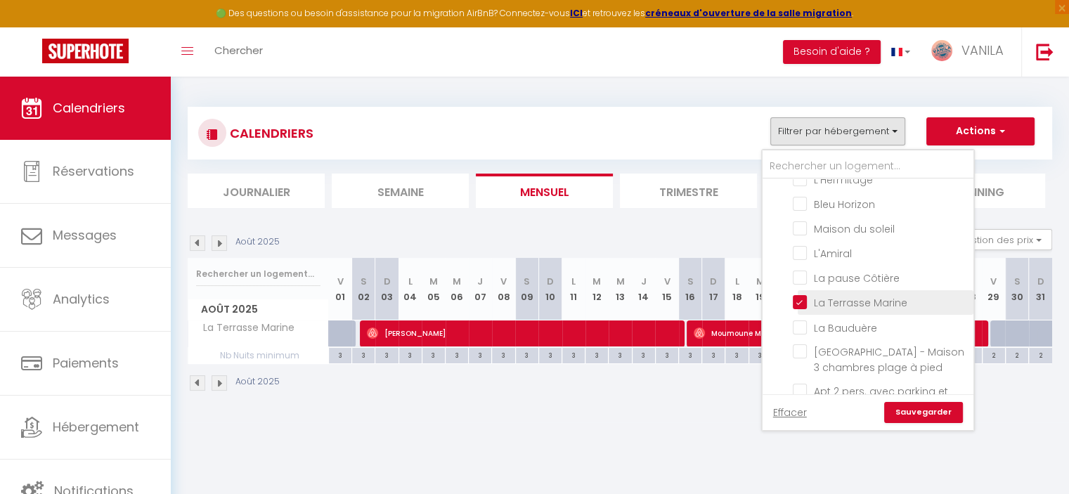
click at [796, 294] on input "La Terrasse Marine" at bounding box center [881, 301] width 176 height 14
checkbox input "false"
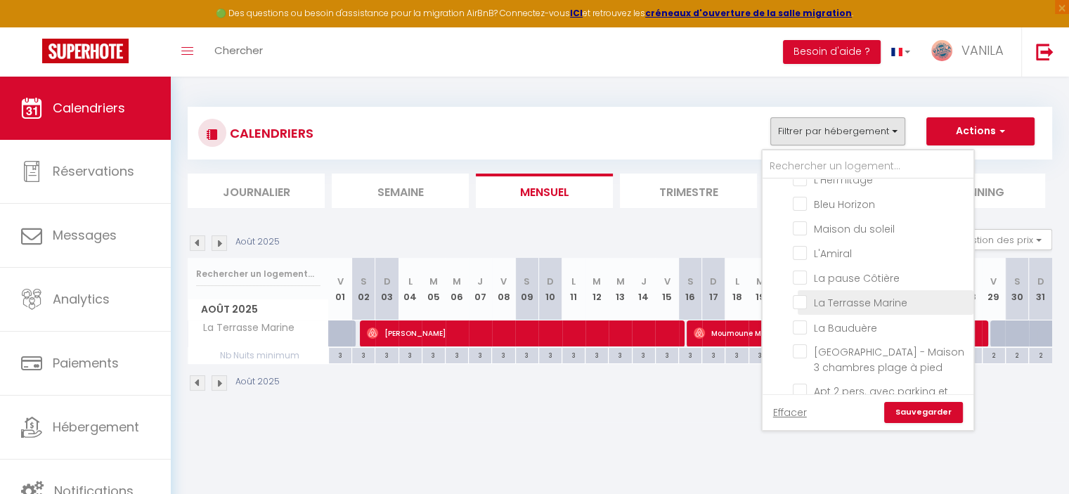
checkbox input "false"
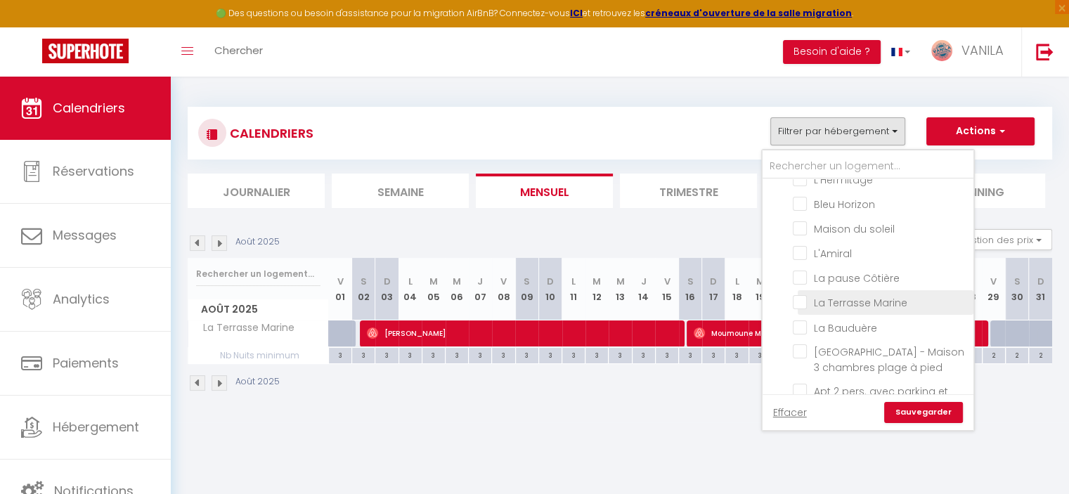
checkbox input "false"
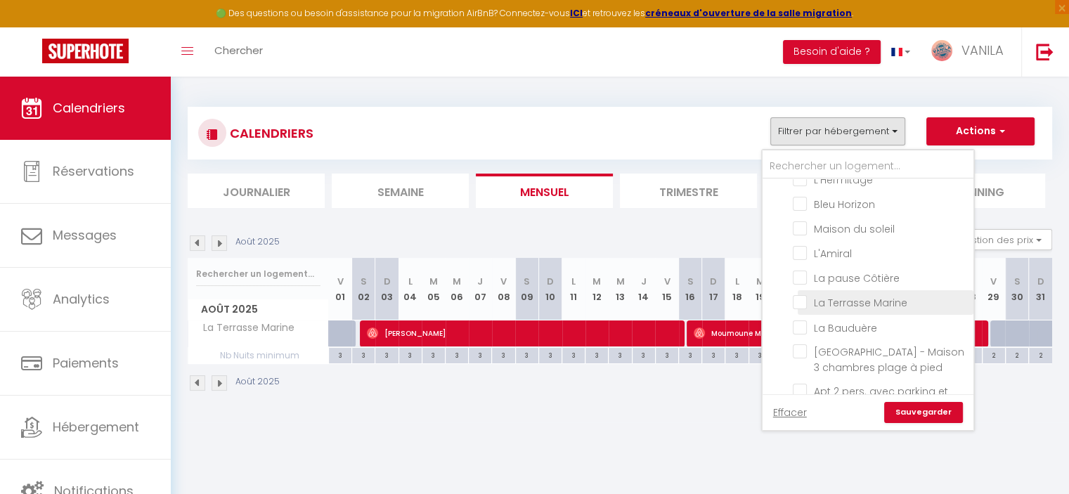
checkbox input "false"
click at [901, 415] on link "Sauvegarder" at bounding box center [923, 412] width 79 height 21
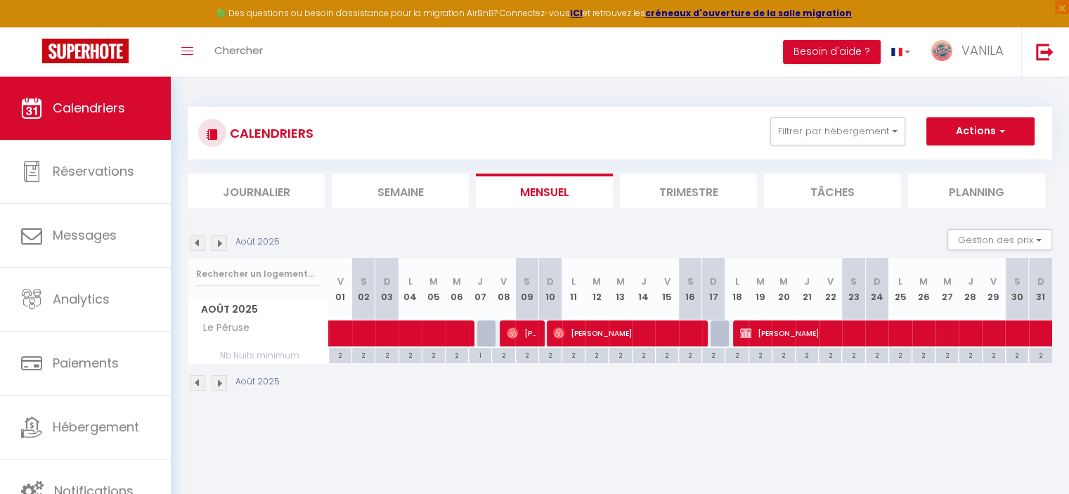
click at [200, 245] on img at bounding box center [197, 242] width 15 height 15
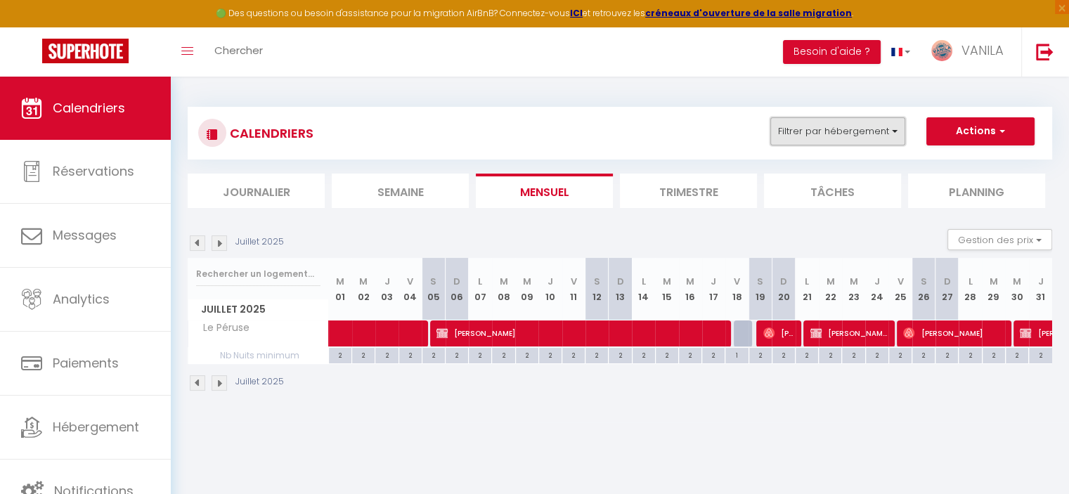
click at [883, 143] on button "Filtrer par hébergement" at bounding box center [837, 131] width 135 height 28
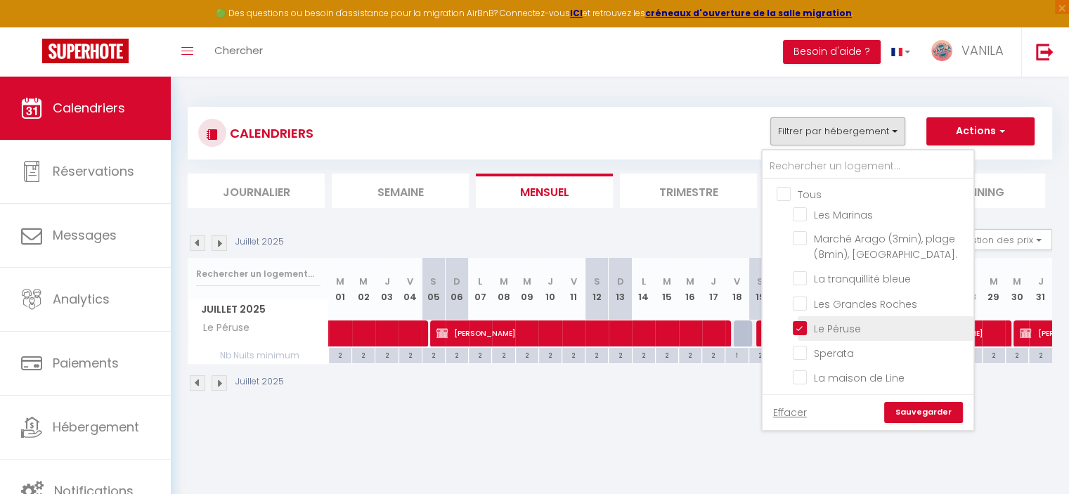
click at [800, 327] on input "Le Péruse" at bounding box center [881, 327] width 176 height 14
checkbox input "false"
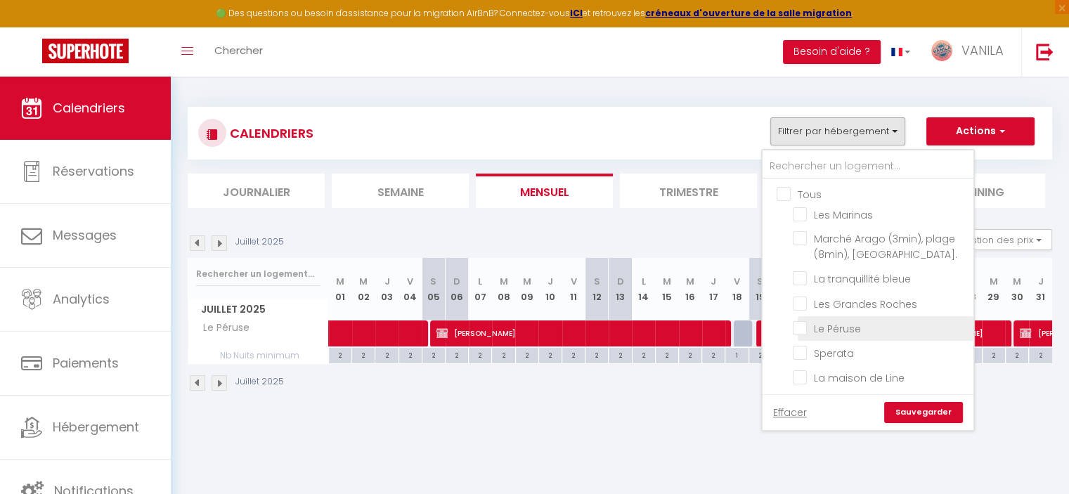
checkbox input "false"
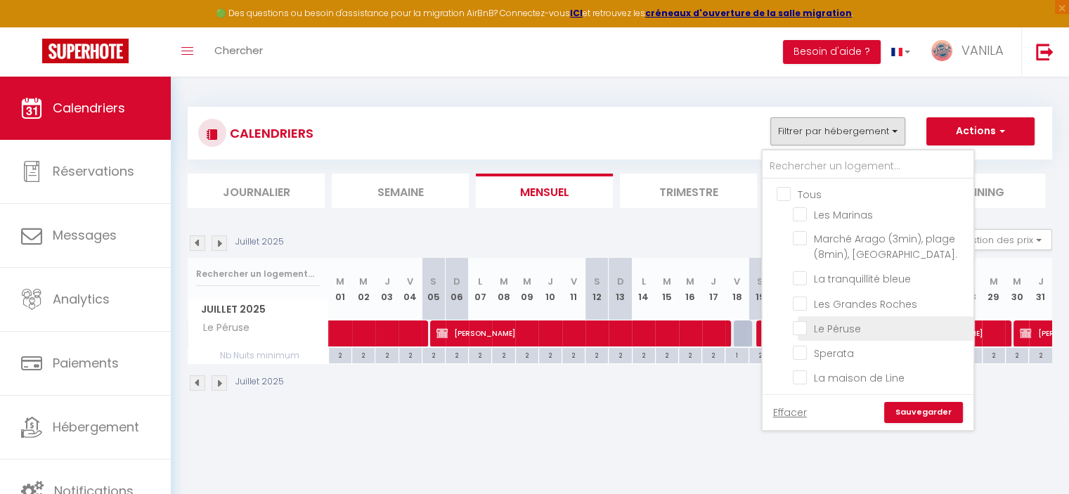
checkbox input "false"
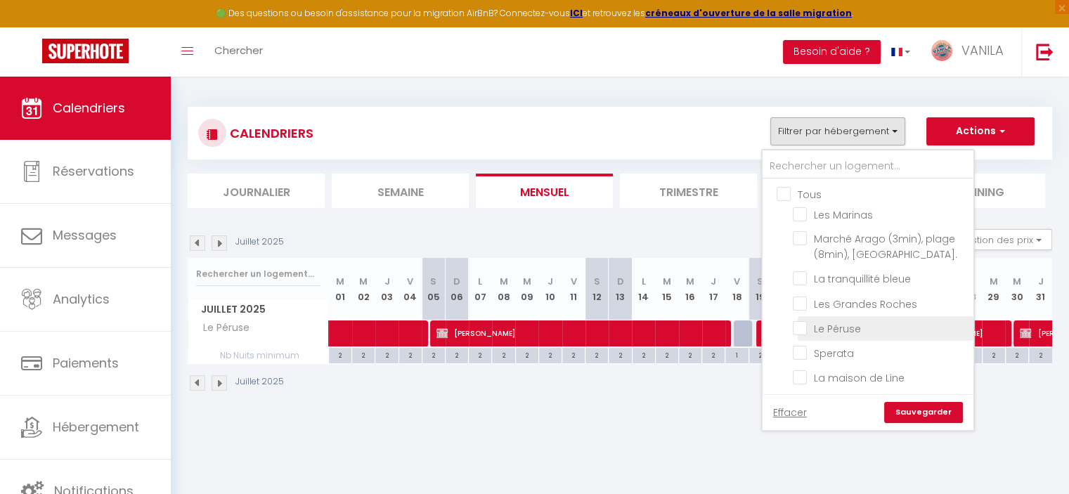
checkbox input "false"
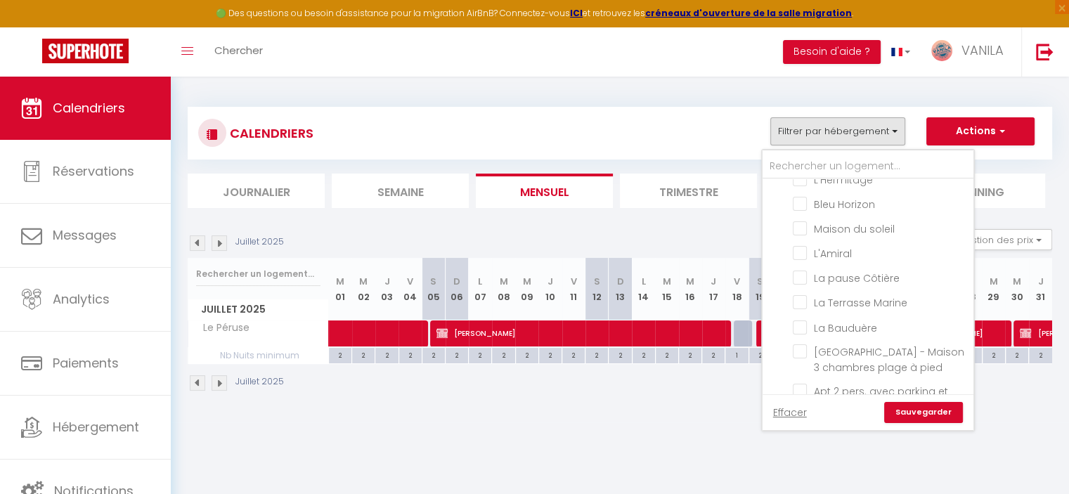
scroll to position [421, 0]
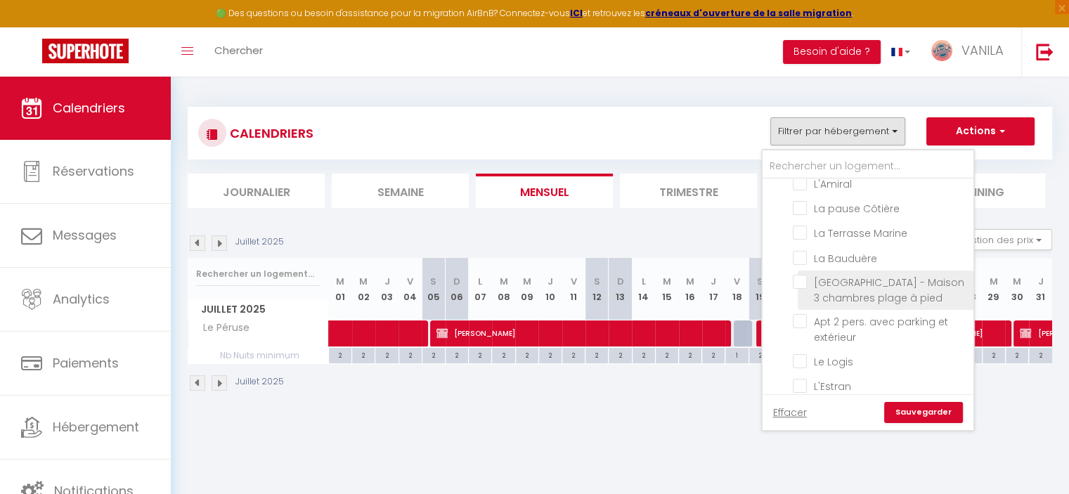
click at [802, 275] on input "[GEOGRAPHIC_DATA] - Maison 3 chambres plage à pied" at bounding box center [881, 282] width 176 height 14
checkbox input "true"
checkbox input "false"
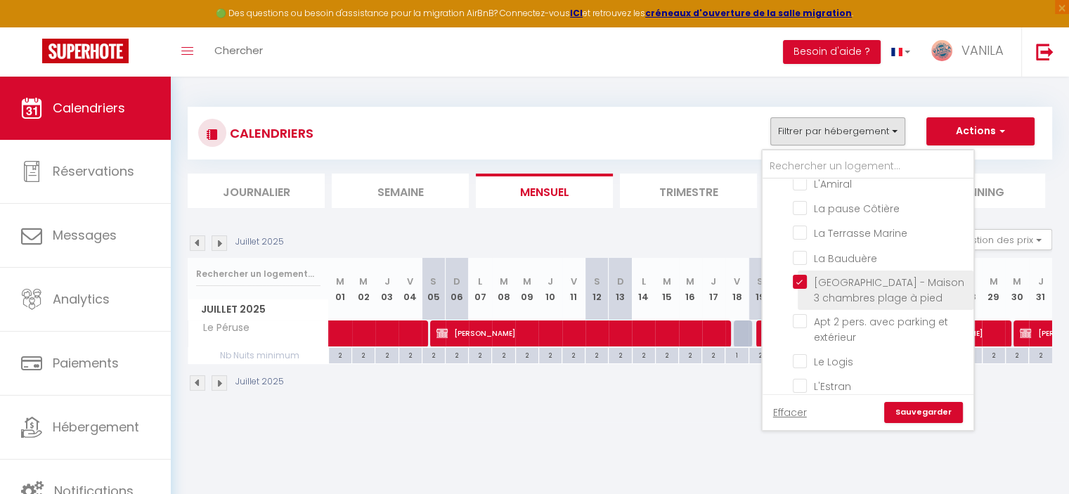
checkbox input "false"
click at [802, 275] on input "[GEOGRAPHIC_DATA] - Maison 3 chambres plage à pied" at bounding box center [881, 282] width 176 height 14
click at [797, 275] on input "[GEOGRAPHIC_DATA] - Maison 3 chambres plage à pied" at bounding box center [881, 282] width 176 height 14
click at [908, 403] on link "Sauvegarder" at bounding box center [923, 412] width 79 height 21
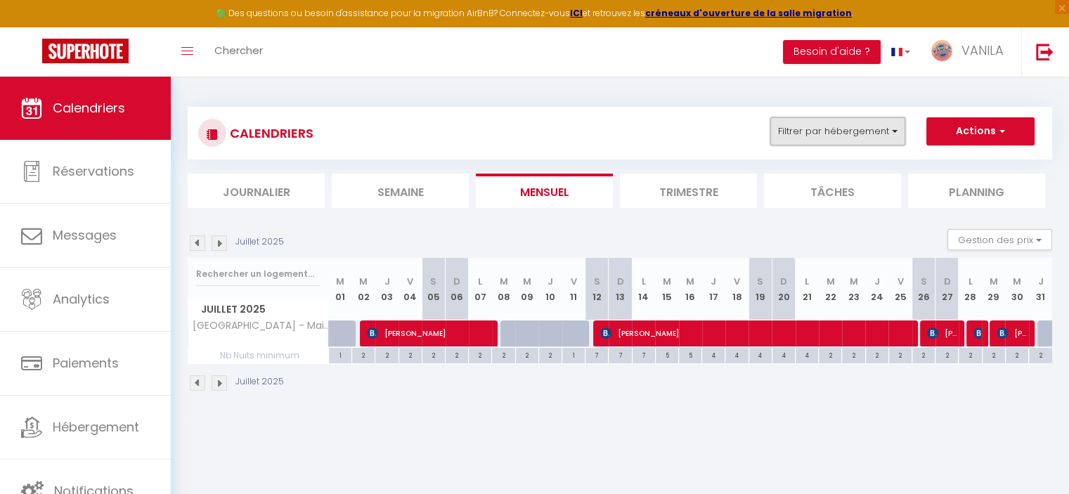
click at [853, 145] on button "Filtrer par hébergement" at bounding box center [837, 131] width 135 height 28
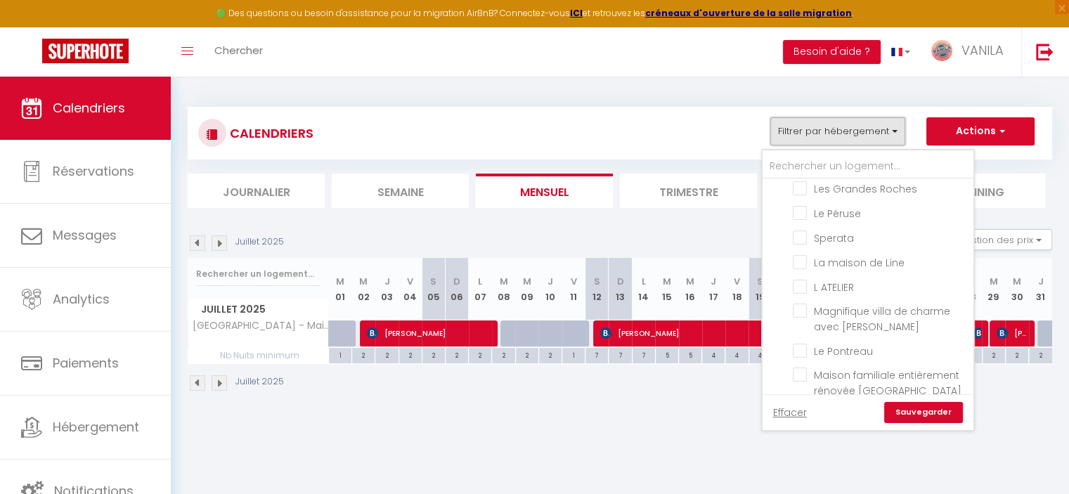
scroll to position [141, 0]
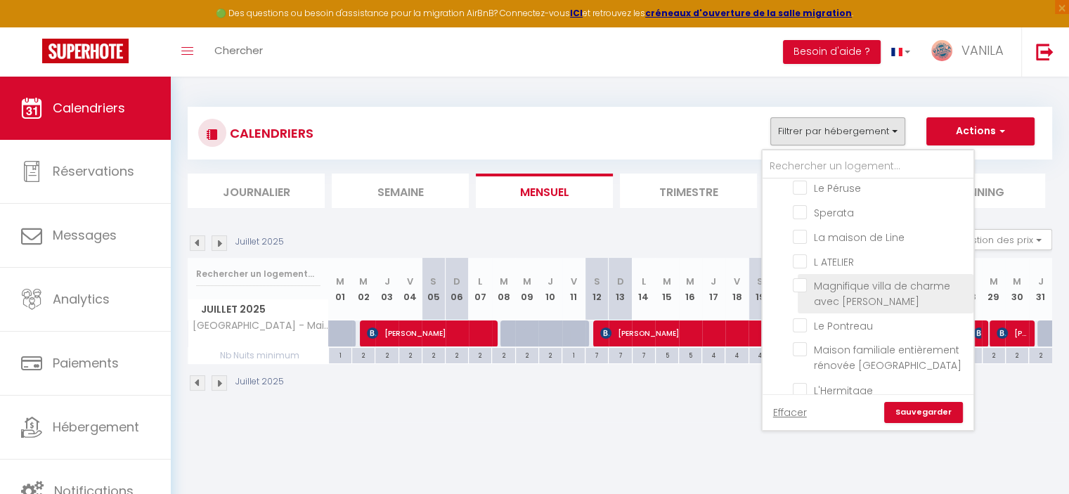
click at [797, 282] on input "Magnifique villa de charme avec [PERSON_NAME]" at bounding box center [881, 285] width 176 height 14
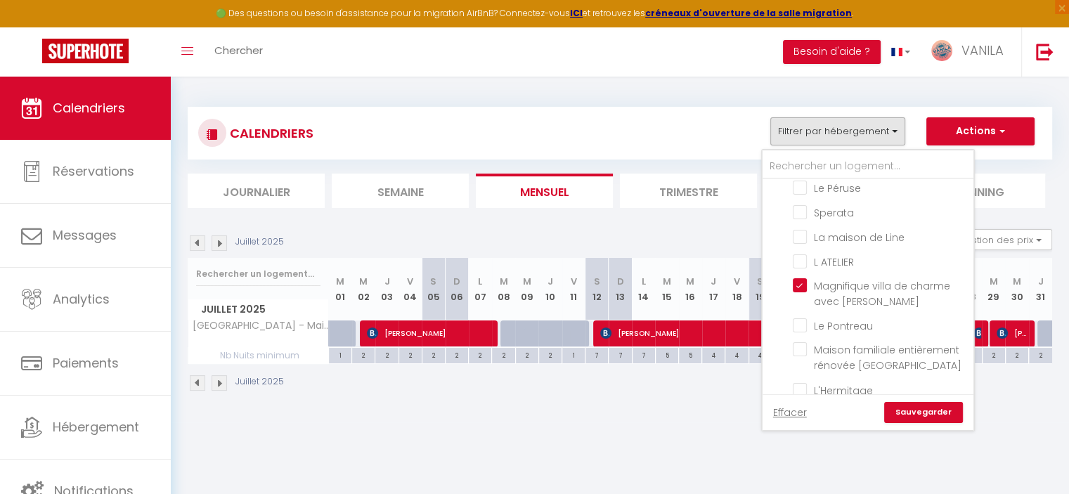
click at [898, 415] on link "Sauvegarder" at bounding box center [923, 412] width 79 height 21
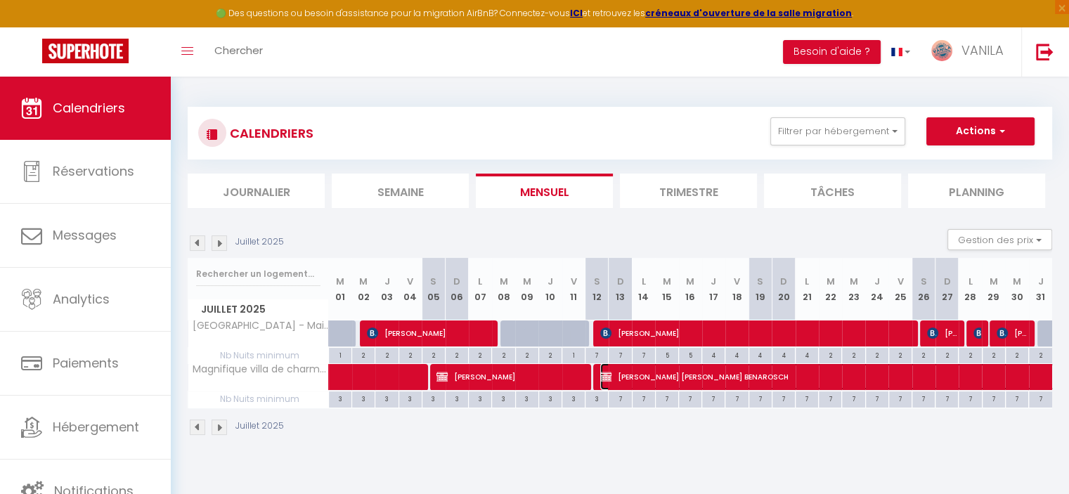
click at [693, 369] on span "[PERSON_NAME] [PERSON_NAME] BENAROSCH" at bounding box center [923, 376] width 647 height 27
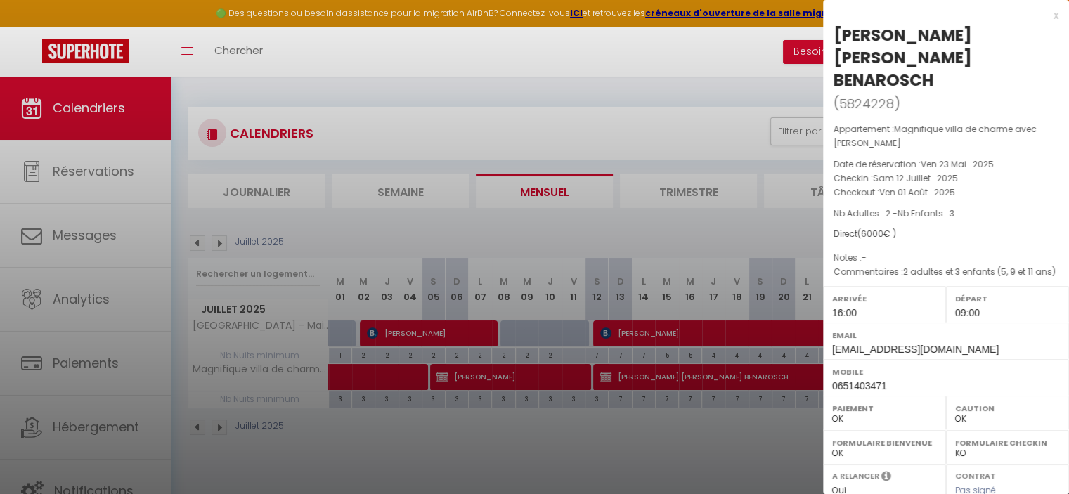
click at [693, 446] on div at bounding box center [534, 247] width 1069 height 494
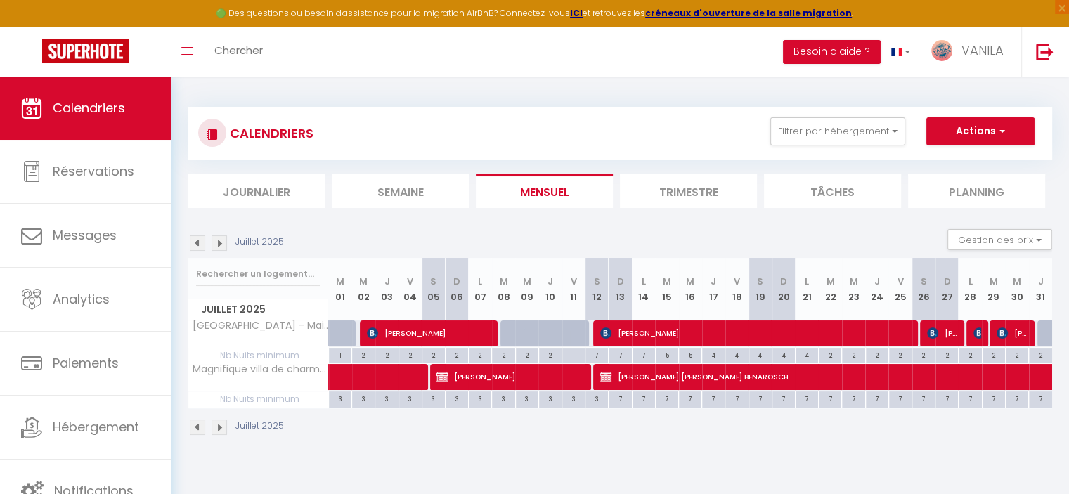
click at [219, 238] on img at bounding box center [219, 242] width 15 height 15
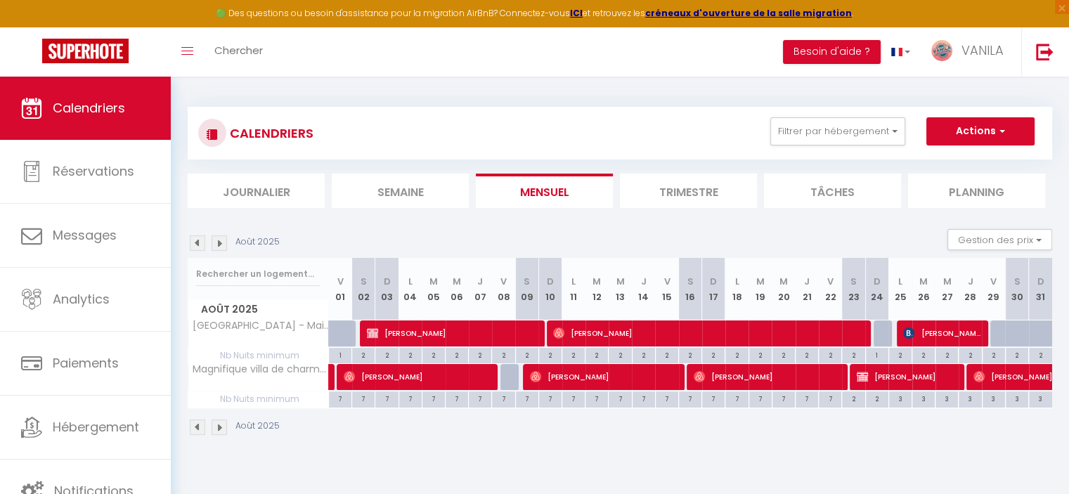
click at [191, 245] on img at bounding box center [197, 242] width 15 height 15
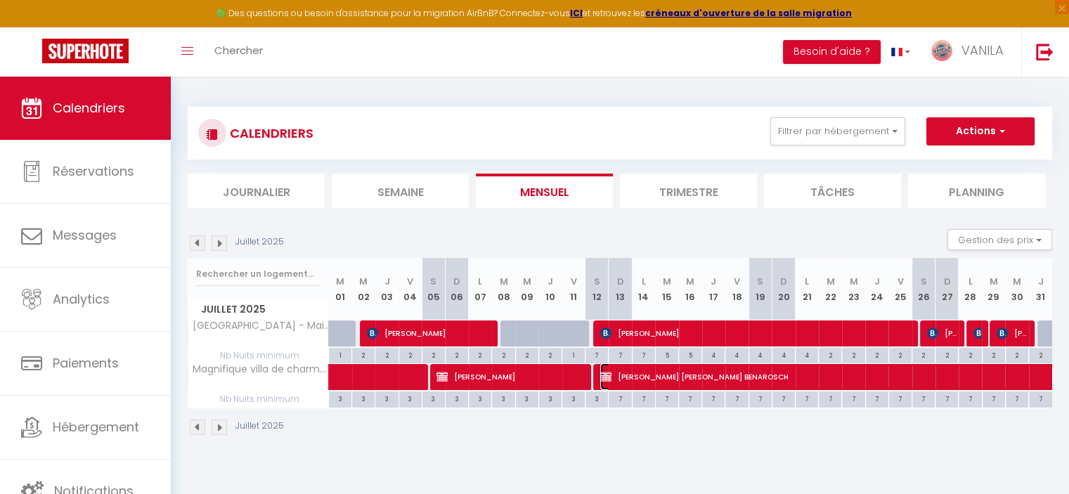
click at [725, 368] on span "[PERSON_NAME] [PERSON_NAME] BENAROSCH" at bounding box center [923, 376] width 647 height 27
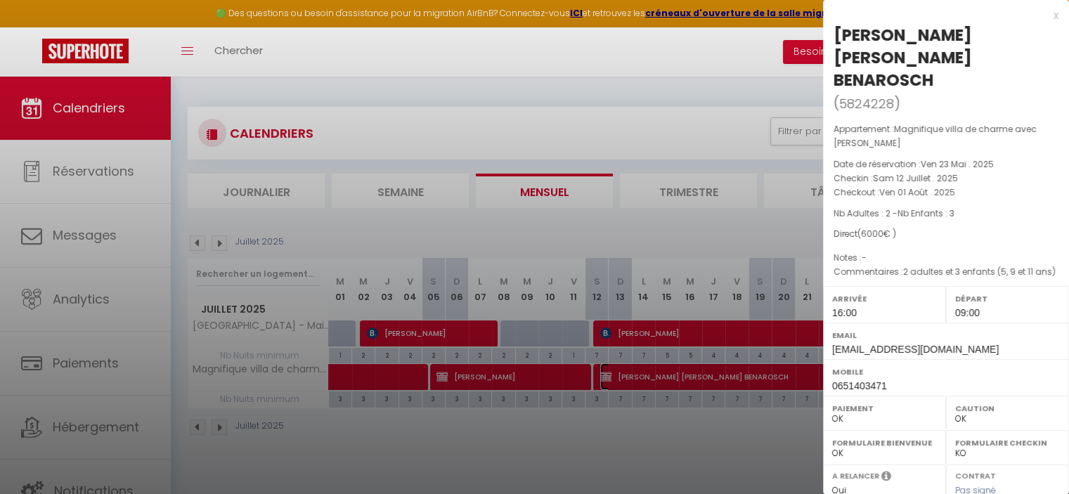
scroll to position [0, 0]
click at [717, 438] on div at bounding box center [534, 247] width 1069 height 494
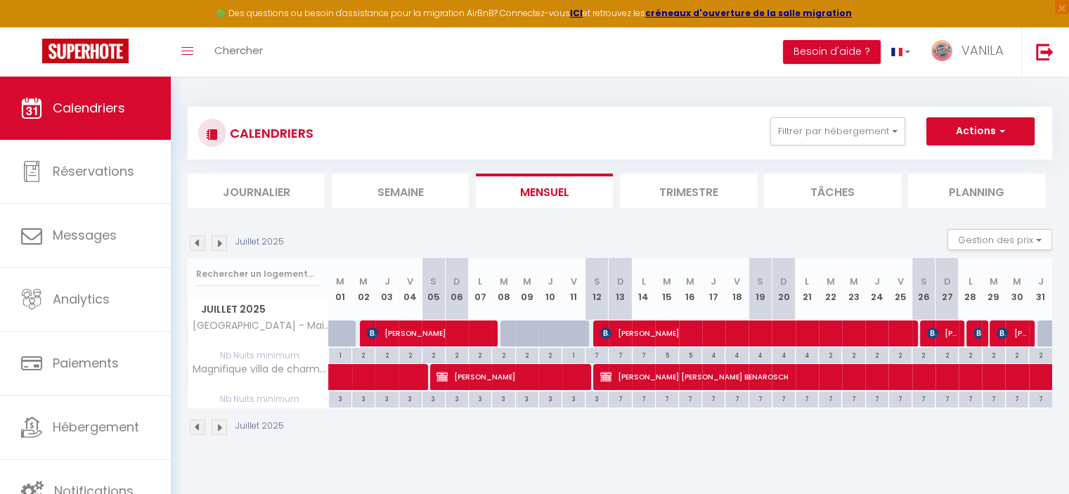
click at [222, 243] on img at bounding box center [219, 242] width 15 height 15
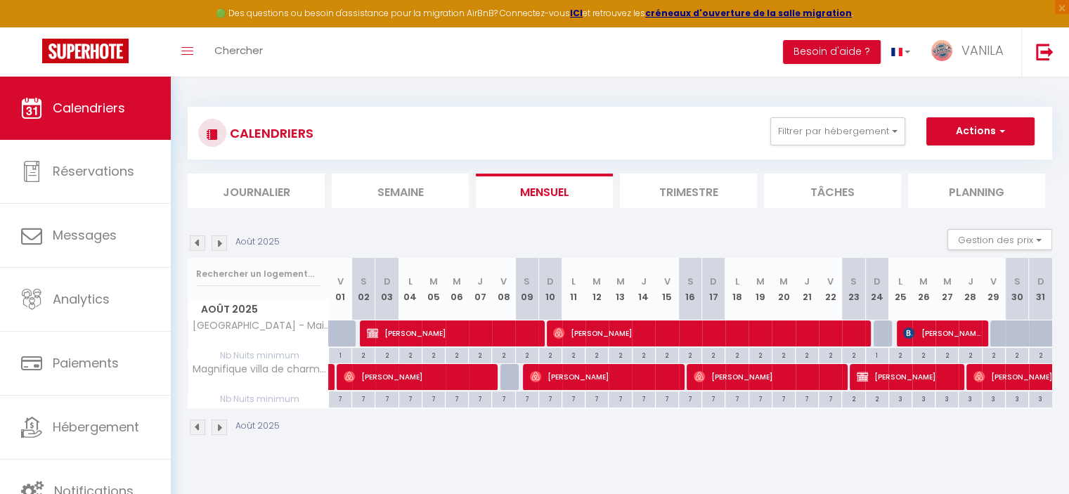
click at [198, 243] on img at bounding box center [197, 242] width 15 height 15
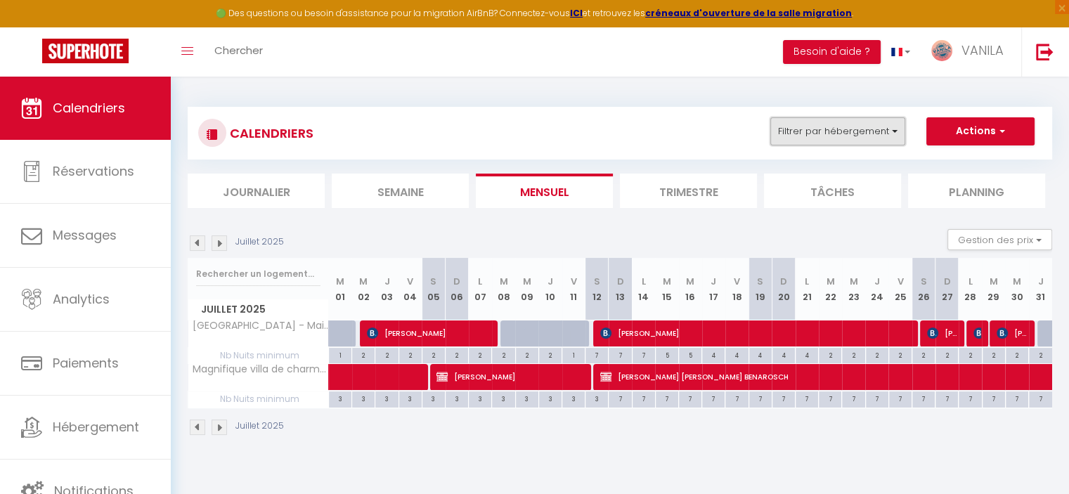
click at [835, 134] on button "Filtrer par hébergement" at bounding box center [837, 131] width 135 height 28
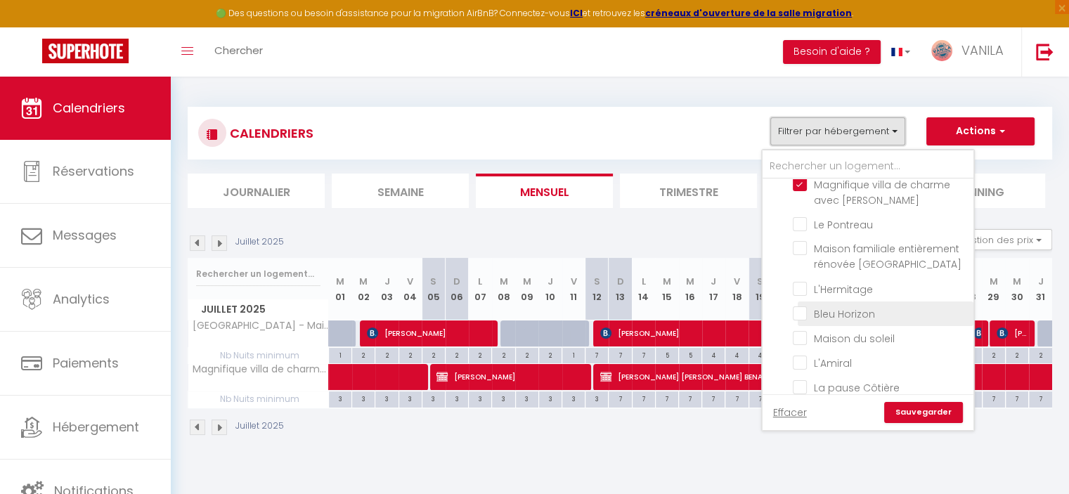
scroll to position [211, 0]
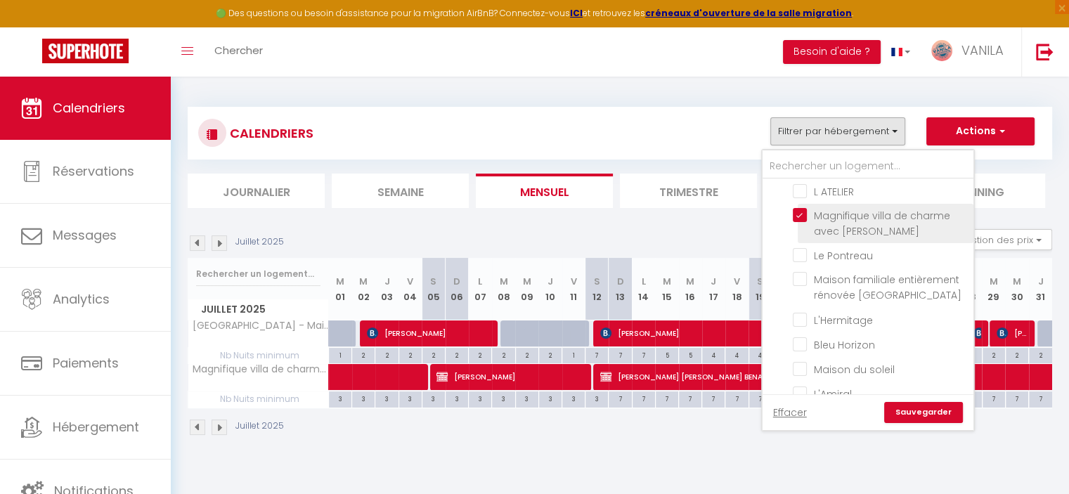
click at [801, 216] on input "Magnifique villa de charme avec [PERSON_NAME]" at bounding box center [881, 215] width 176 height 14
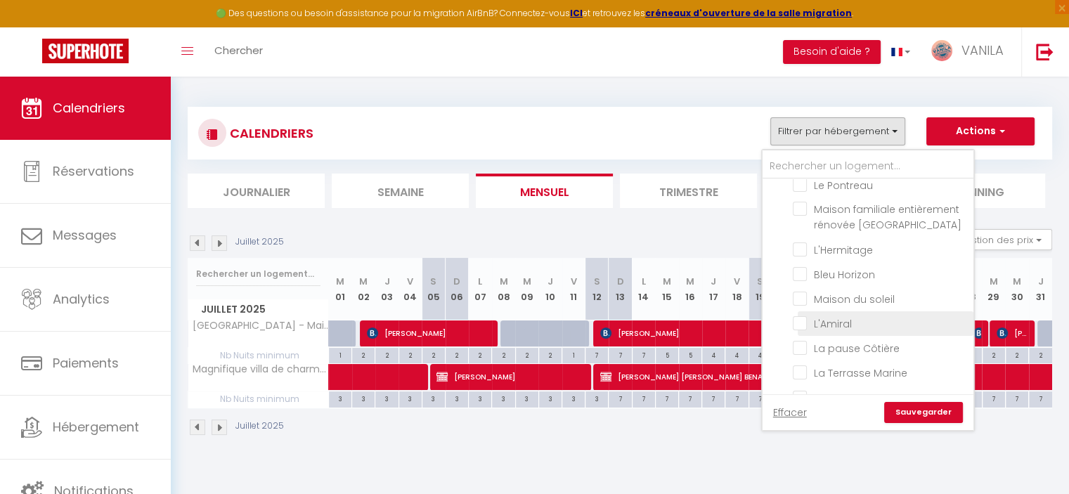
click at [804, 316] on input "L'Amiral" at bounding box center [881, 323] width 176 height 14
click at [926, 420] on link "Sauvegarder" at bounding box center [923, 412] width 79 height 21
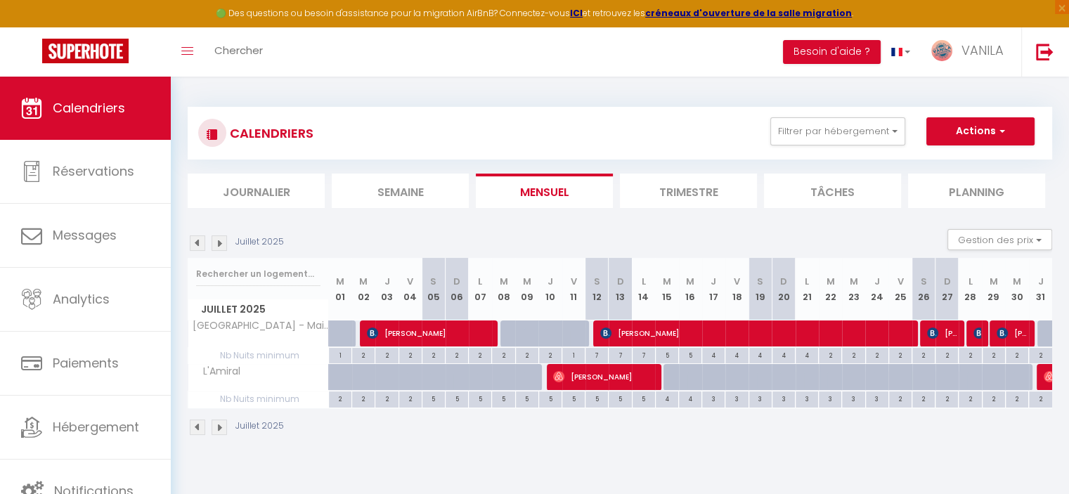
click at [197, 243] on img at bounding box center [197, 242] width 15 height 15
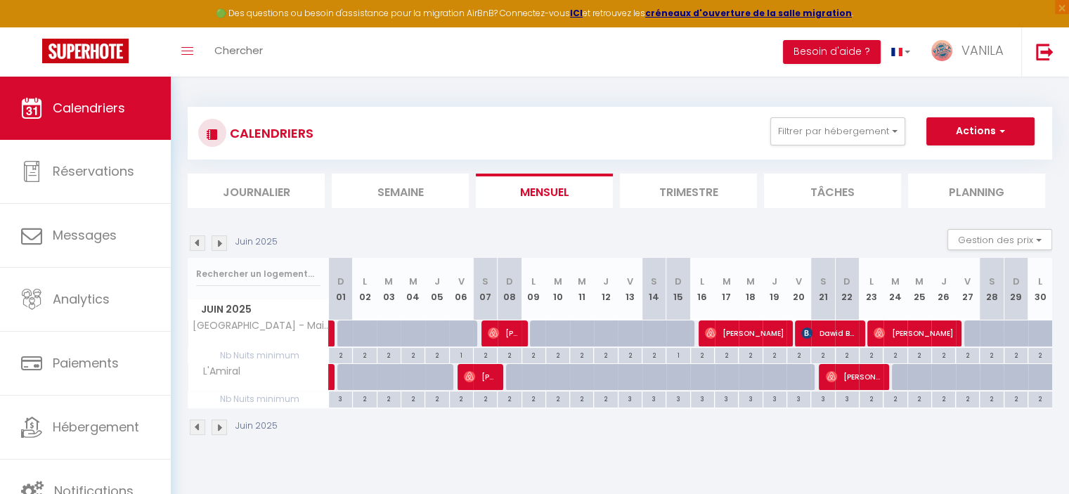
click at [219, 242] on img at bounding box center [219, 242] width 15 height 15
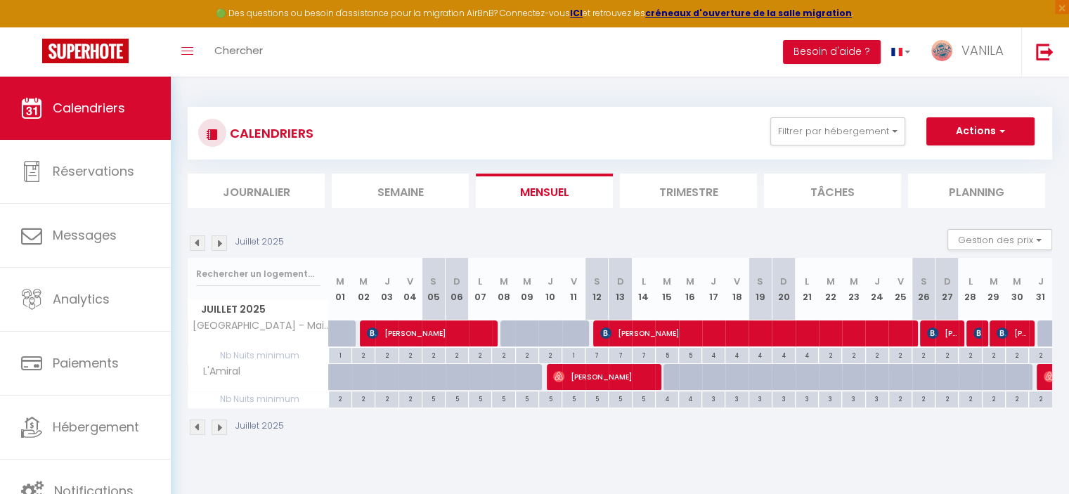
click at [219, 249] on img at bounding box center [219, 242] width 15 height 15
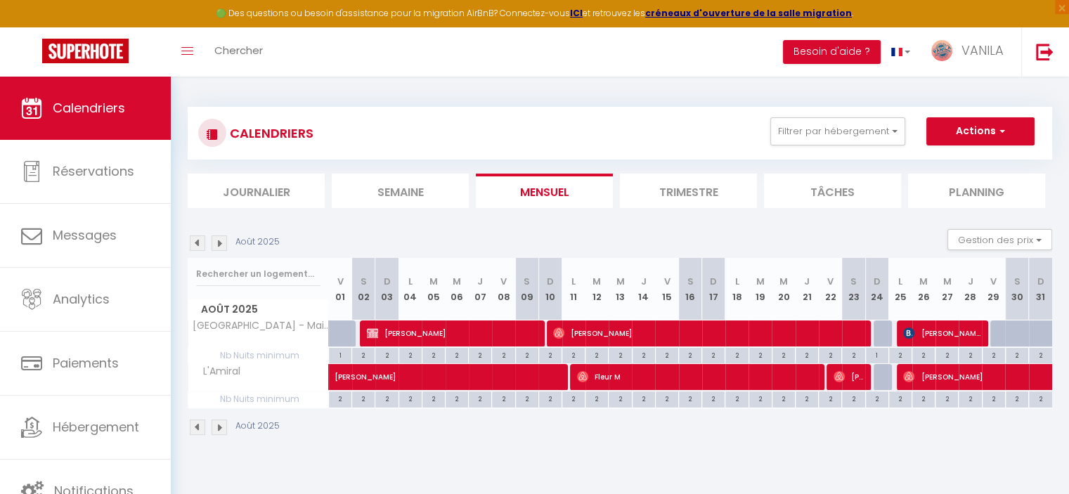
click at [196, 248] on img at bounding box center [197, 242] width 15 height 15
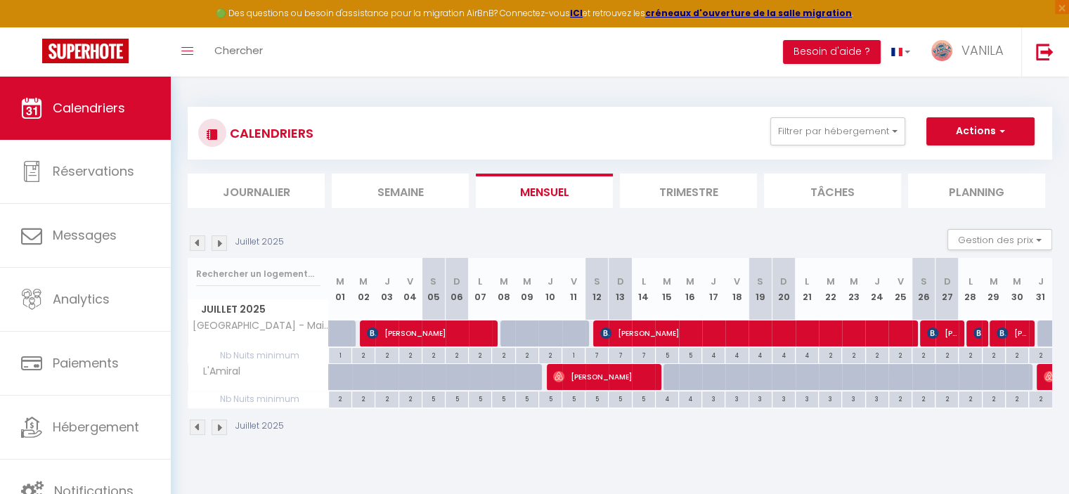
click at [216, 246] on img at bounding box center [219, 242] width 15 height 15
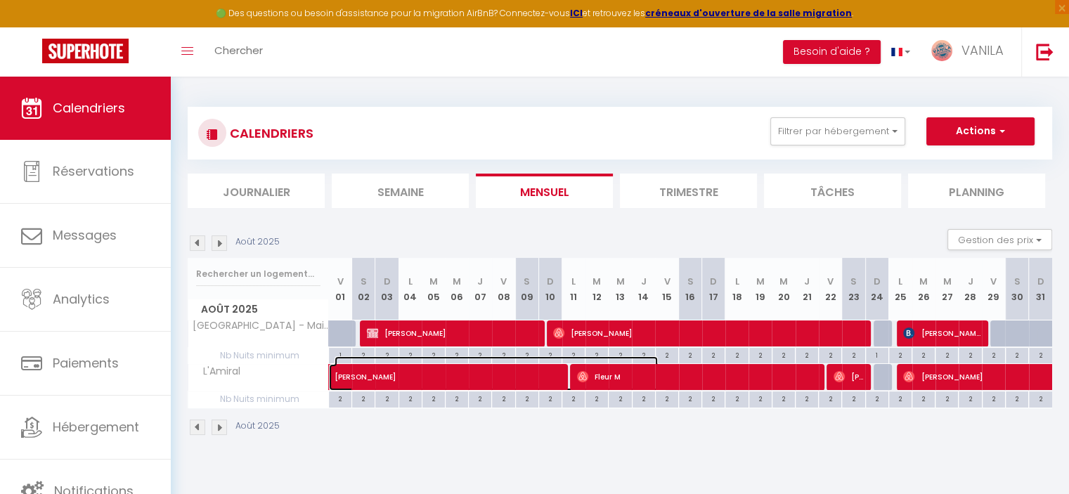
click at [544, 378] on span "[PERSON_NAME]" at bounding box center [496, 369] width 323 height 27
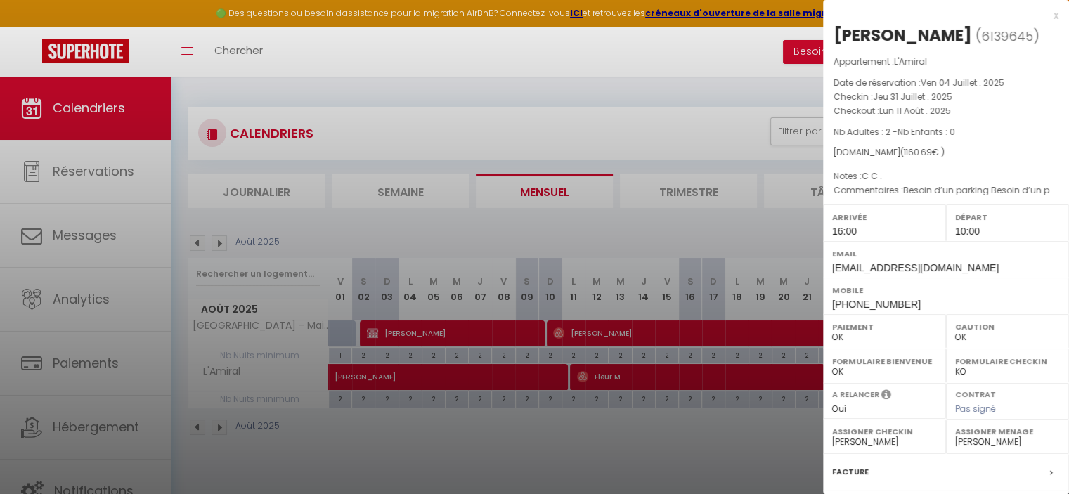
click at [544, 378] on div at bounding box center [534, 247] width 1069 height 494
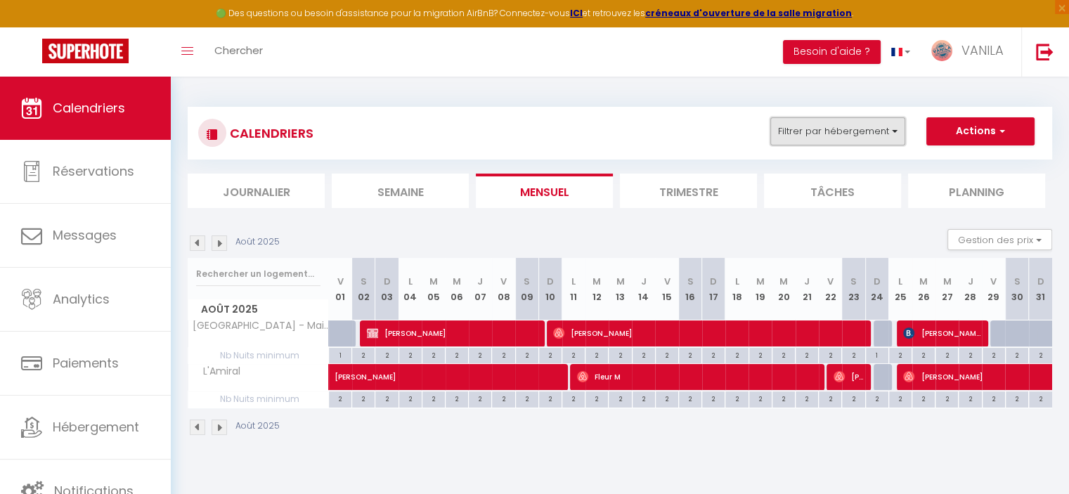
click at [865, 135] on button "Filtrer par hébergement" at bounding box center [837, 131] width 135 height 28
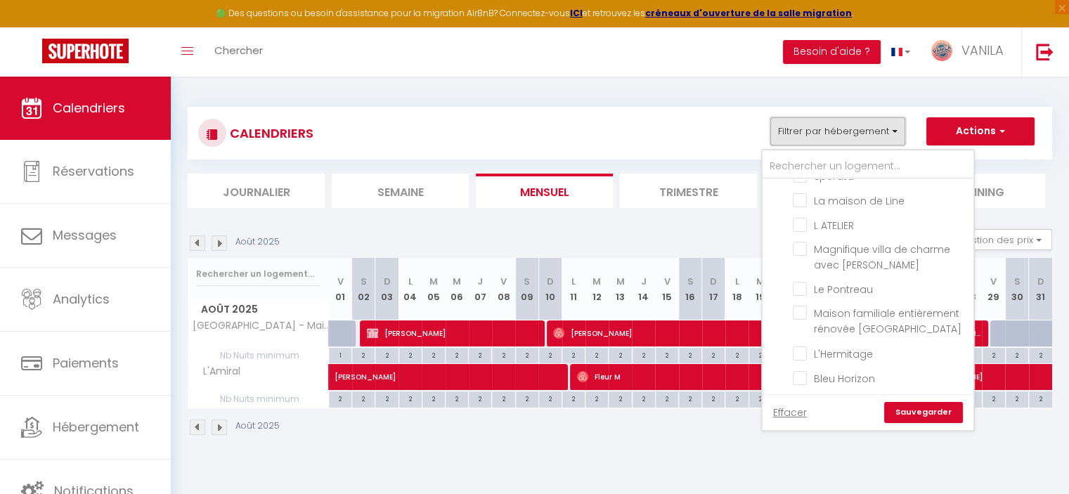
scroll to position [211, 0]
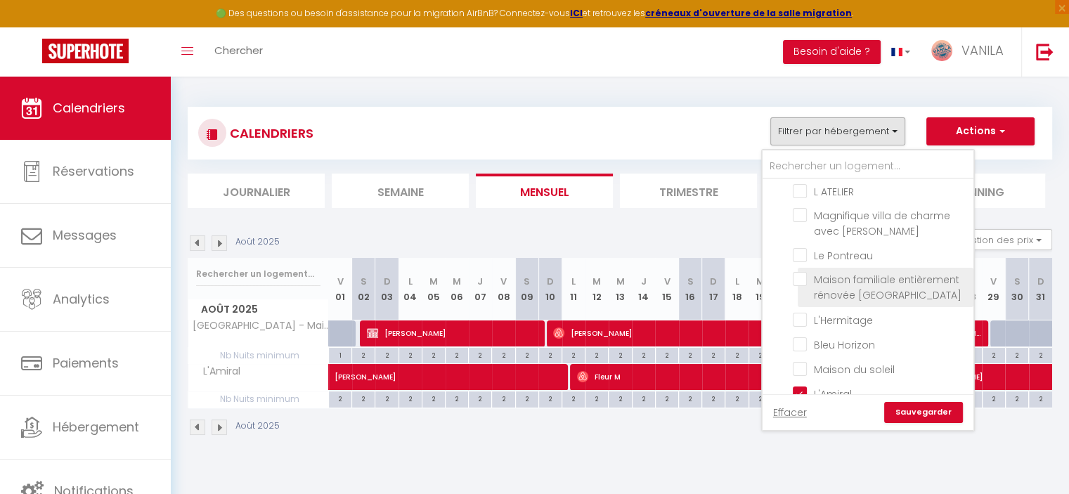
click at [803, 275] on input "Maison familiale entièrement rénovée [GEOGRAPHIC_DATA]" at bounding box center [881, 279] width 176 height 14
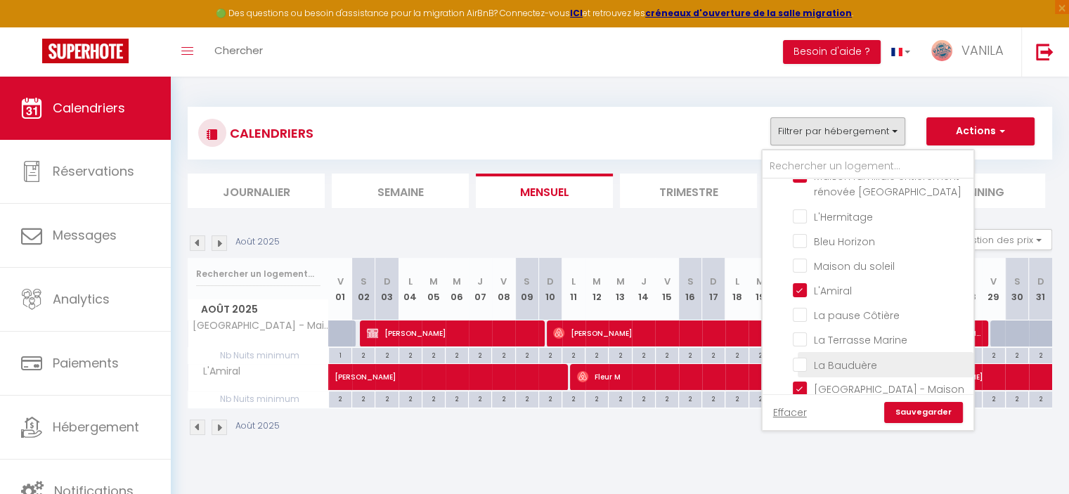
scroll to position [351, 0]
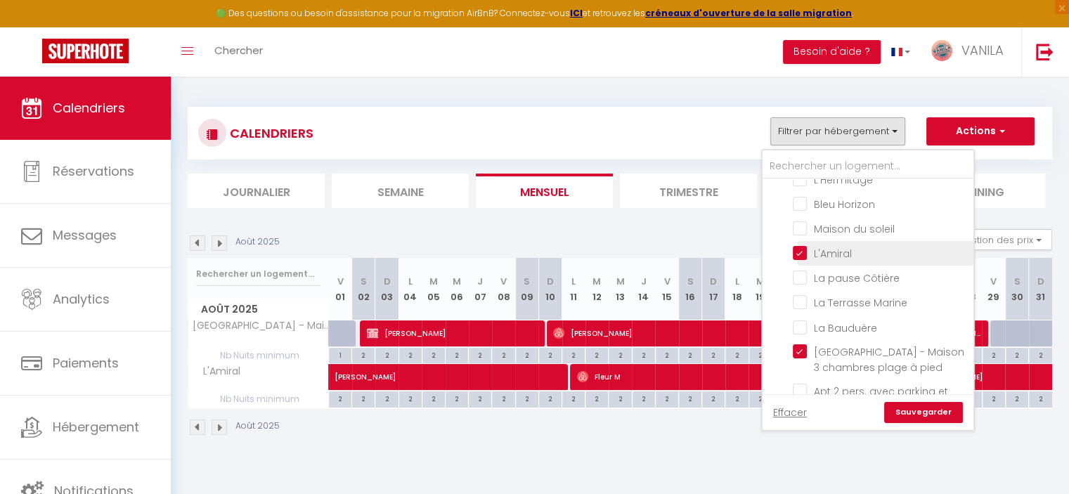
click at [801, 245] on input "L'Amiral" at bounding box center [881, 252] width 176 height 14
click at [916, 417] on link "Sauvegarder" at bounding box center [923, 412] width 79 height 21
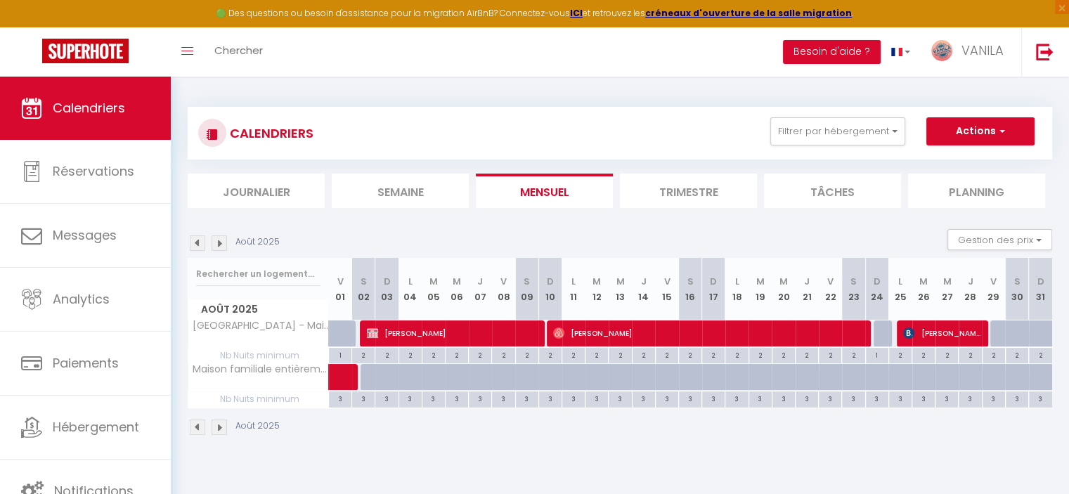
click at [194, 247] on img at bounding box center [197, 242] width 15 height 15
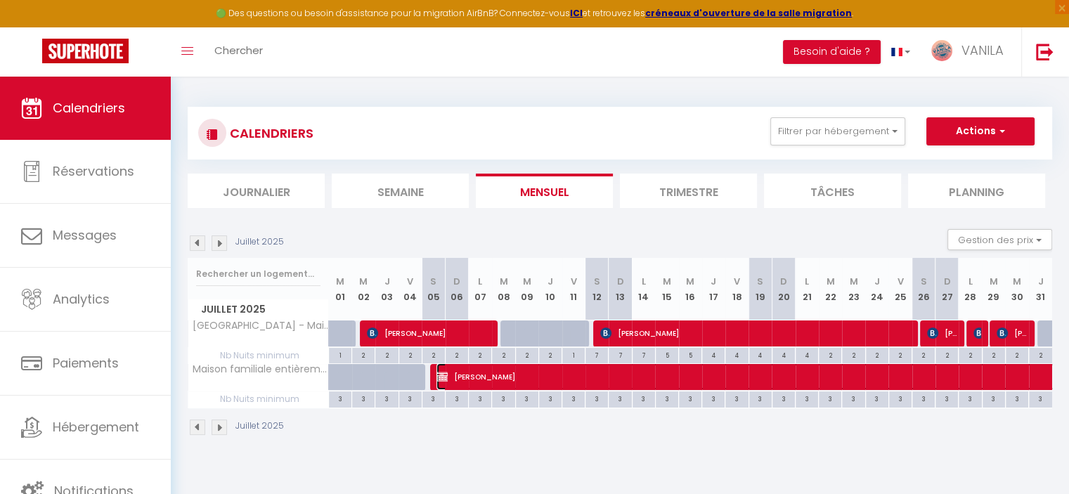
click at [489, 376] on span "[PERSON_NAME]" at bounding box center [888, 376] width 905 height 27
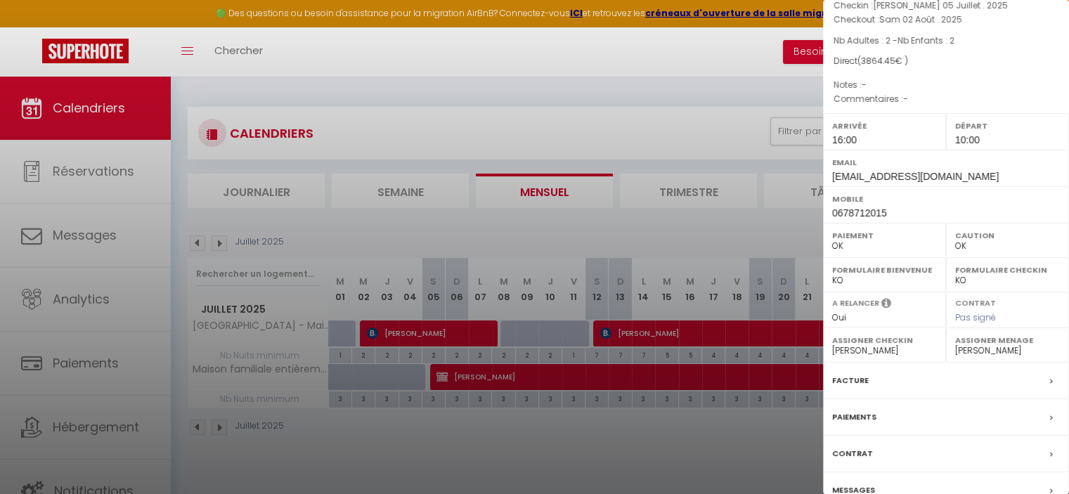
scroll to position [0, 0]
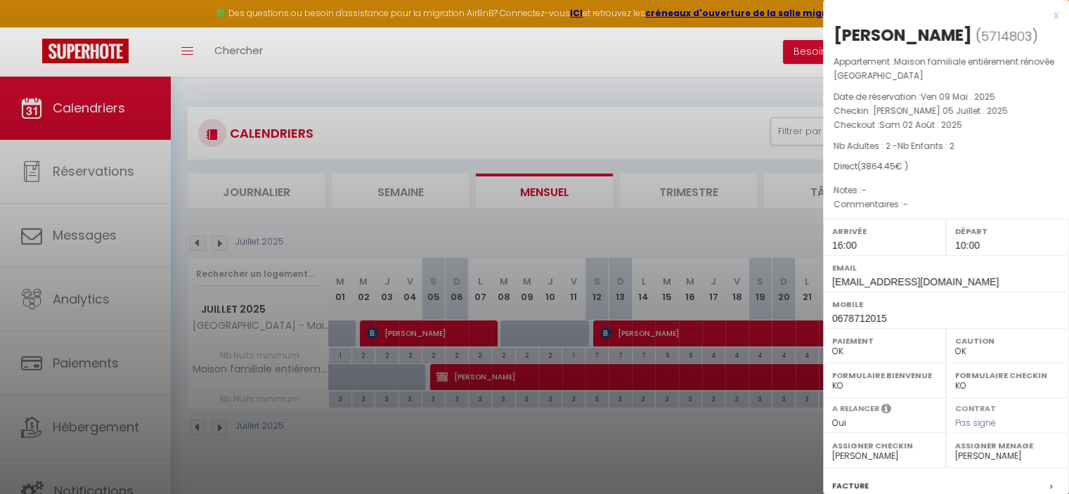
click at [432, 448] on div at bounding box center [534, 247] width 1069 height 494
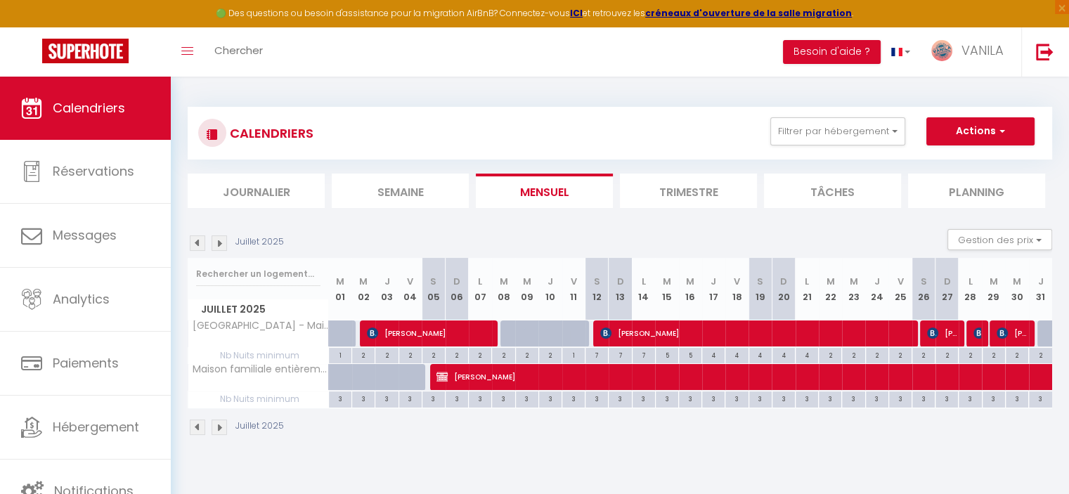
click at [225, 248] on img at bounding box center [219, 242] width 15 height 15
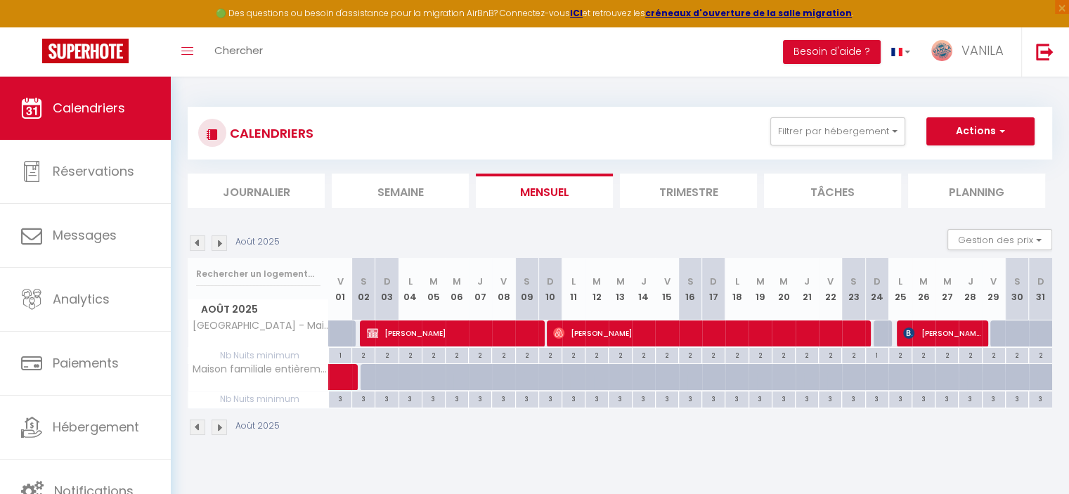
click at [225, 248] on img at bounding box center [219, 242] width 15 height 15
